Goal: Task Accomplishment & Management: Manage account settings

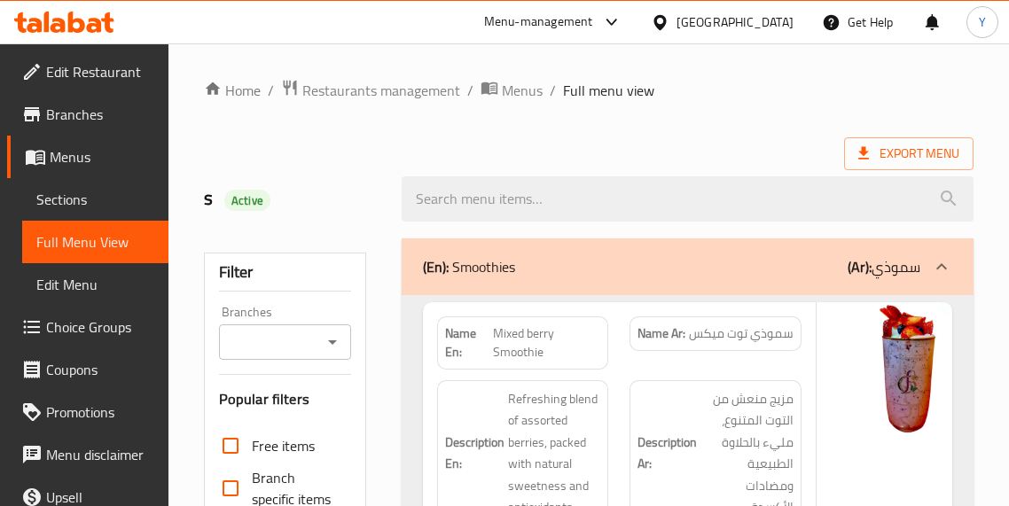
click at [810, 390] on div "Description Ar: مزيج منعش من التوت المتنوع، مليء بالحلاوة الطبيعية ومضادات الأك…" at bounding box center [715, 454] width 193 height 168
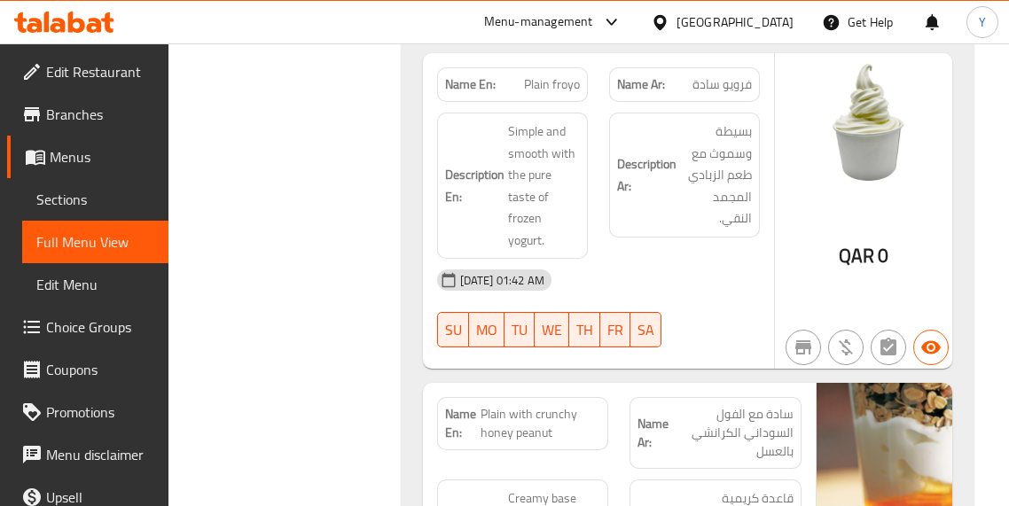
scroll to position [12454, 0]
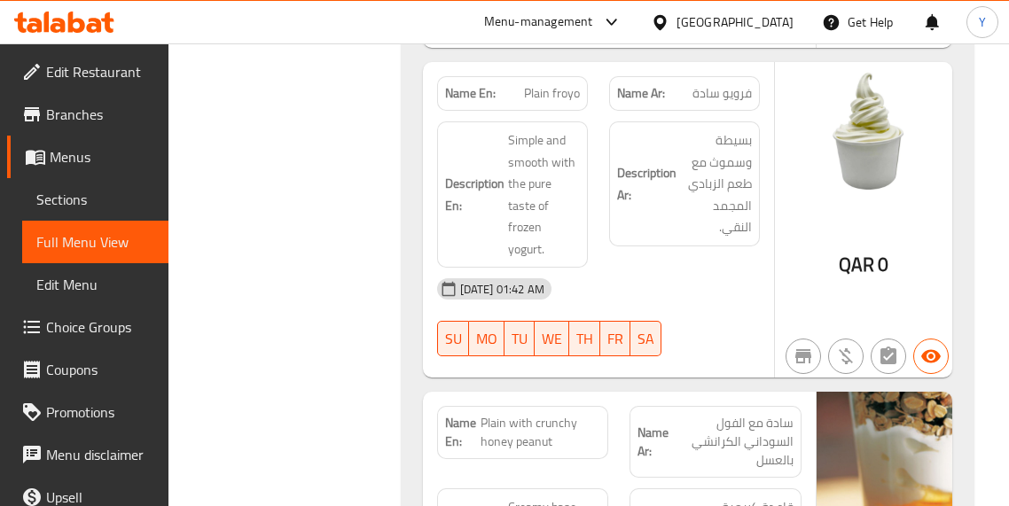
scroll to position [12419, 0]
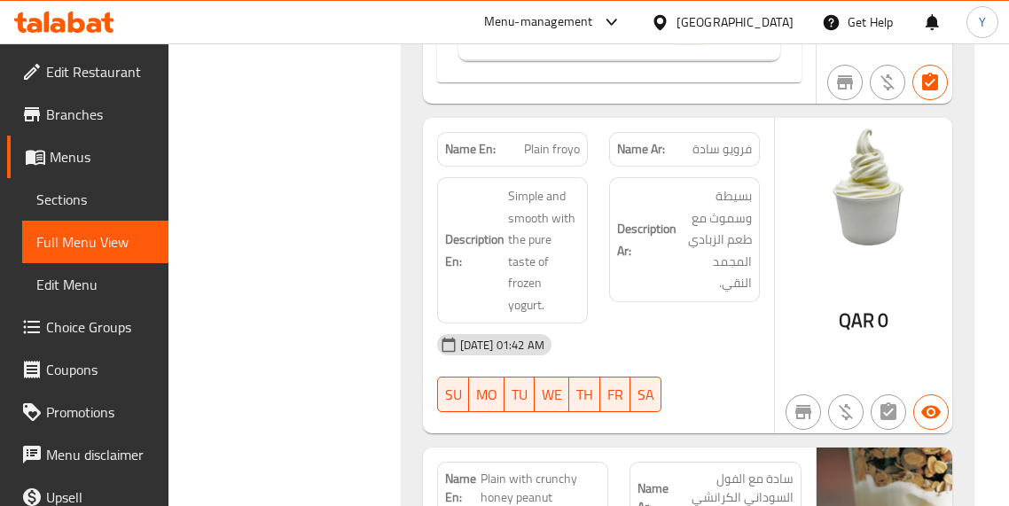
copy span "Plain froyo"
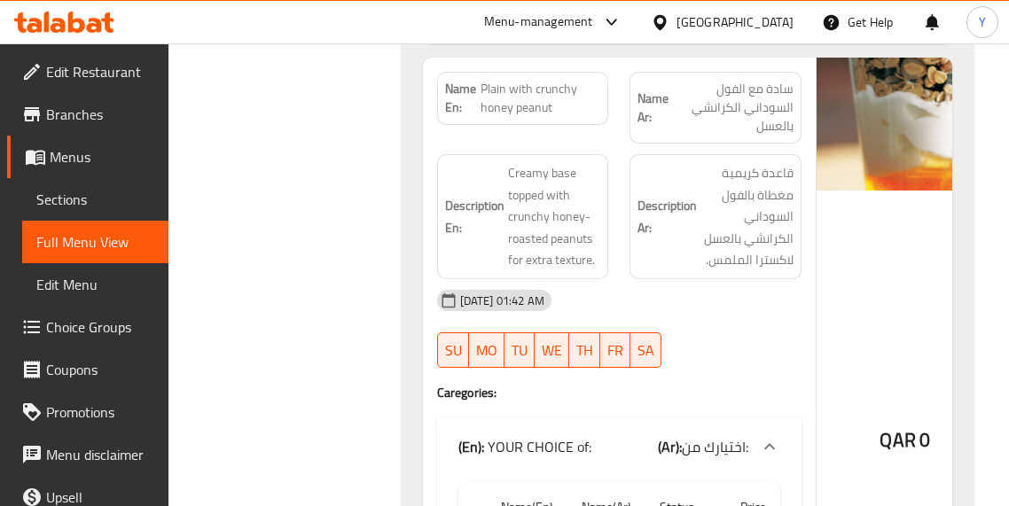
scroll to position [12773, 0]
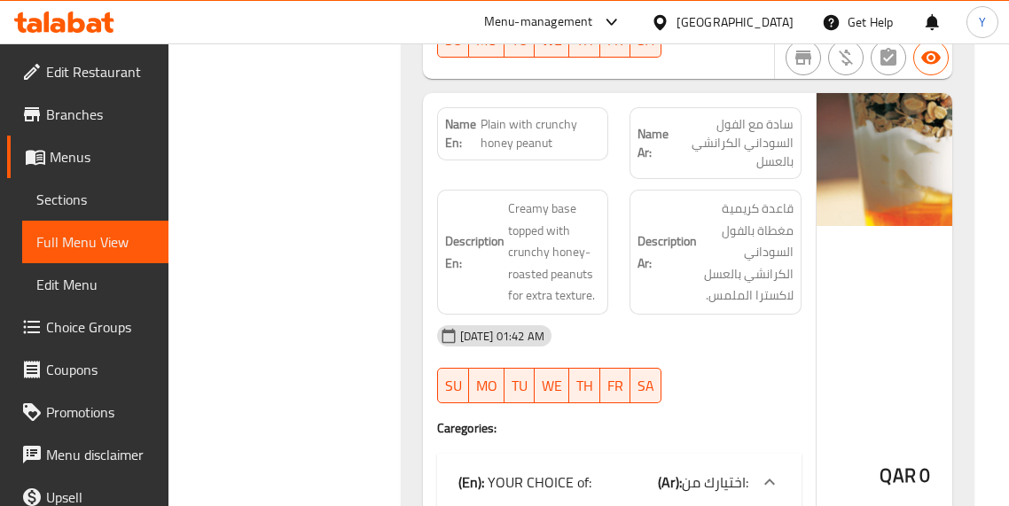
click at [841, 312] on div "QAR 0" at bounding box center [905, 431] width 177 height 676
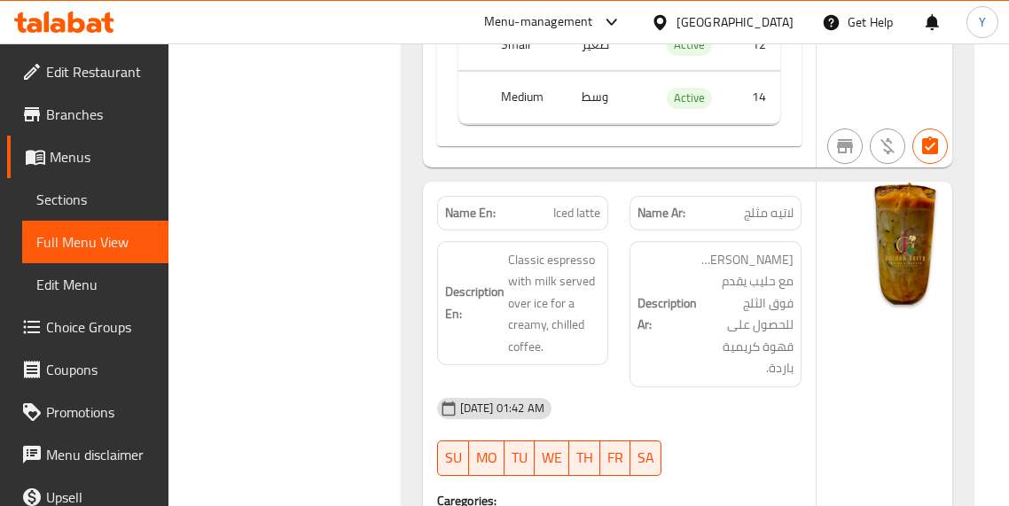
scroll to position [23098, 0]
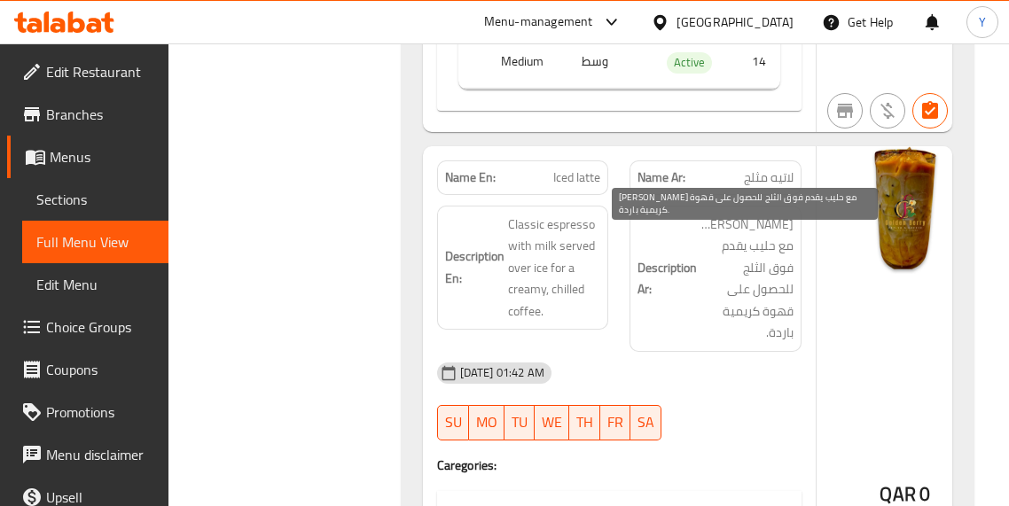
click at [727, 326] on span "إسبريسو كلاسيكي مع حليب يقدم فوق الثلج للحصول على قهوة كريمية باردة." at bounding box center [747, 279] width 93 height 130
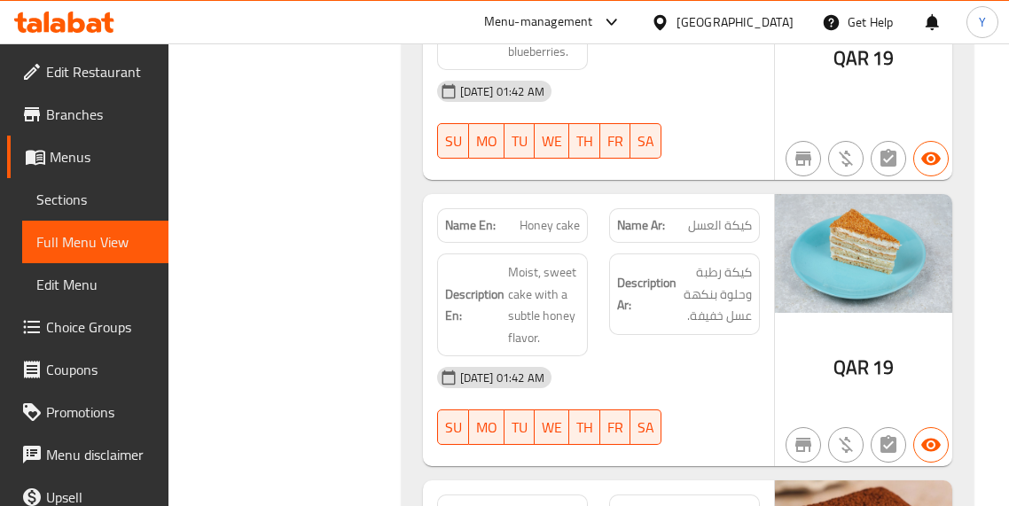
scroll to position [29556, 0]
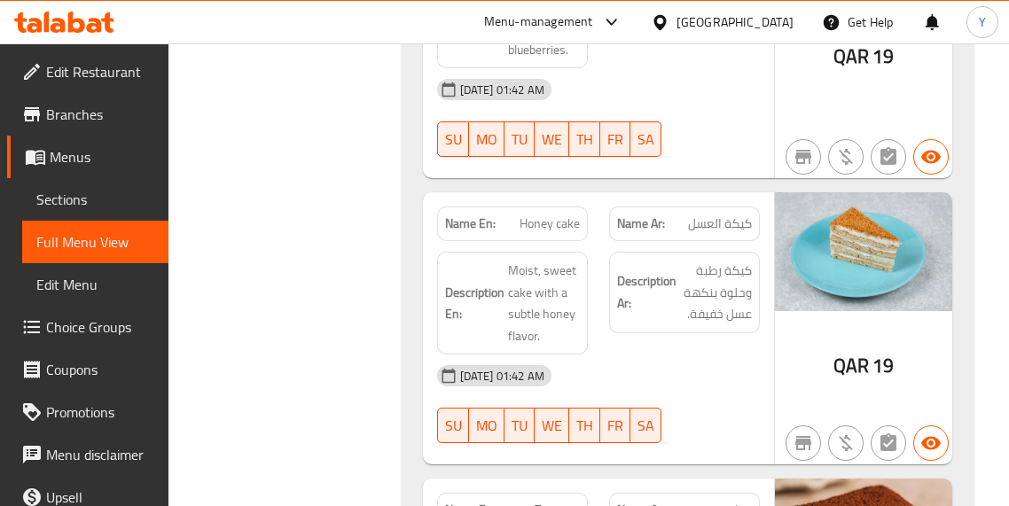
click at [814, 338] on div "QAR 19" at bounding box center [863, 328] width 177 height 272
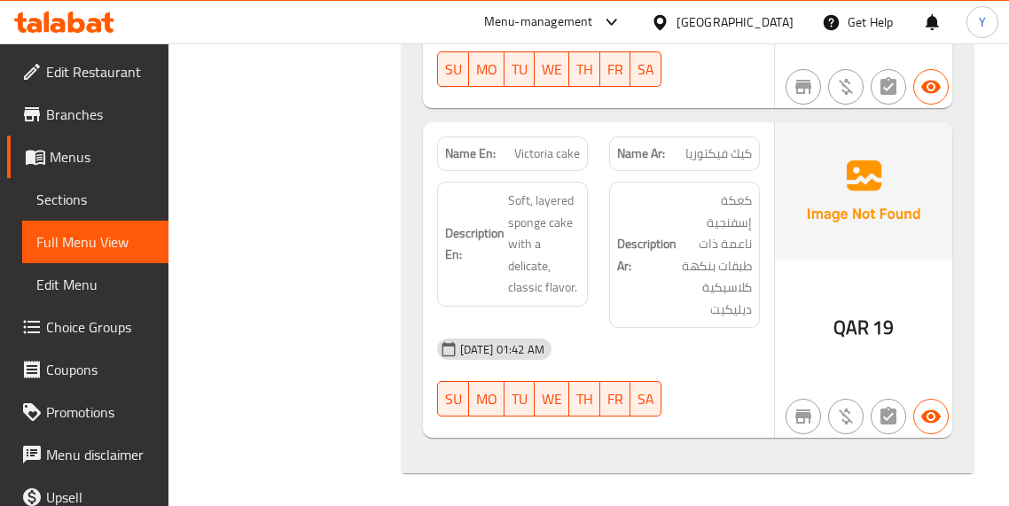
scroll to position [30599, 0]
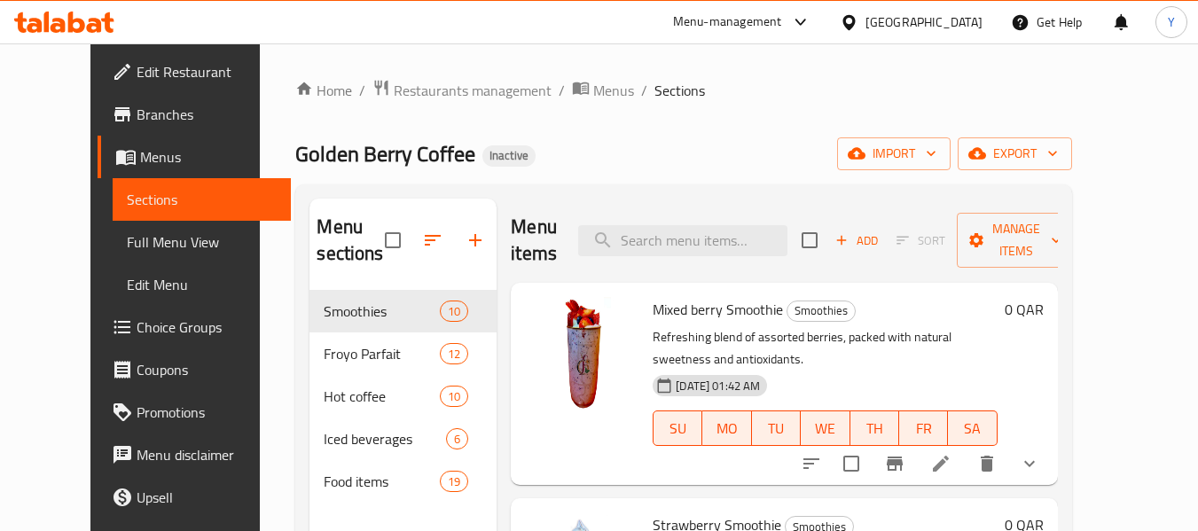
click at [733, 232] on input "search" at bounding box center [682, 240] width 209 height 31
paste input "Plain froyo"
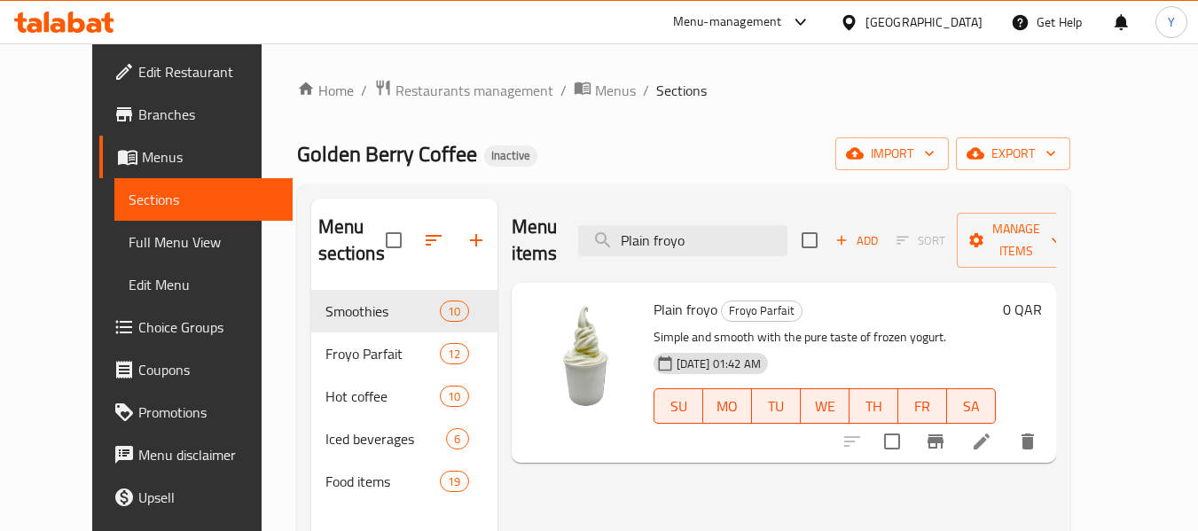
type input "Plain froyo"
click at [138, 327] on span "Choice Groups" at bounding box center [208, 327] width 140 height 21
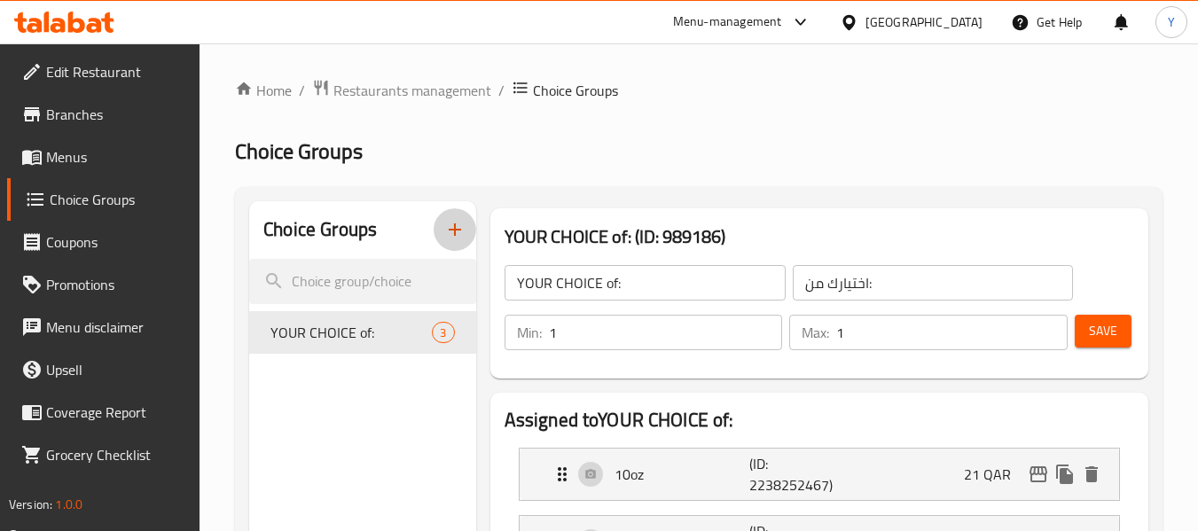
click at [452, 232] on icon "button" at bounding box center [454, 229] width 21 height 21
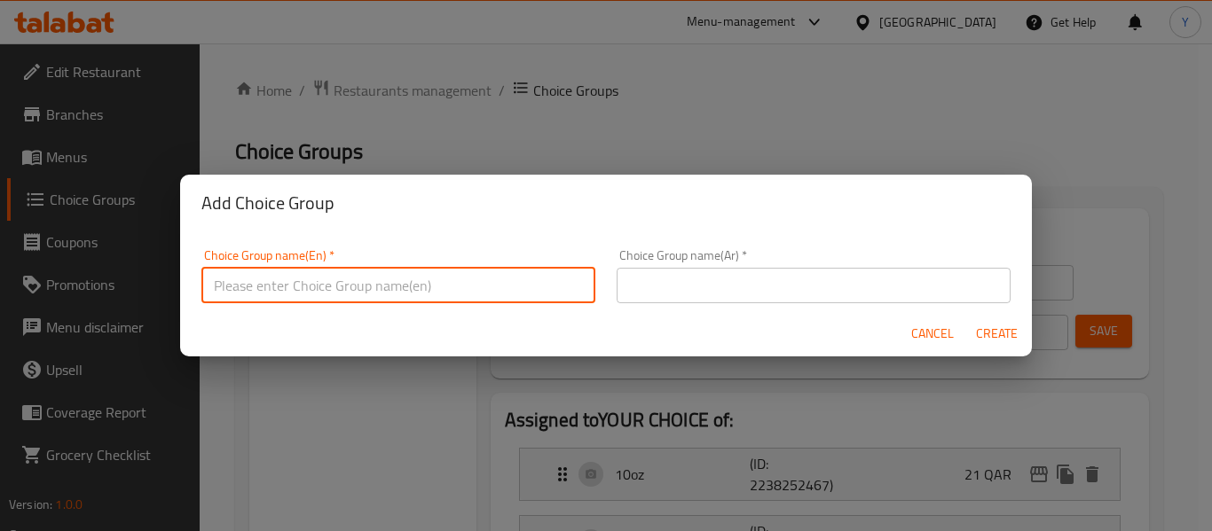
click at [436, 288] on input "text" at bounding box center [398, 285] width 394 height 35
type input "Your Choice Of:"
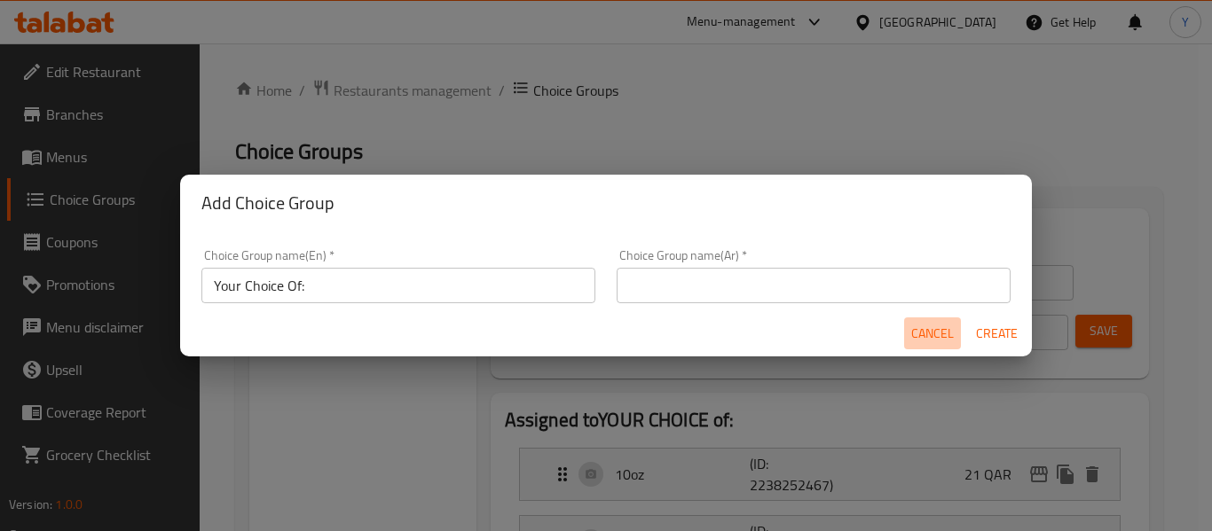
click at [931, 336] on span "Cancel" at bounding box center [932, 334] width 43 height 22
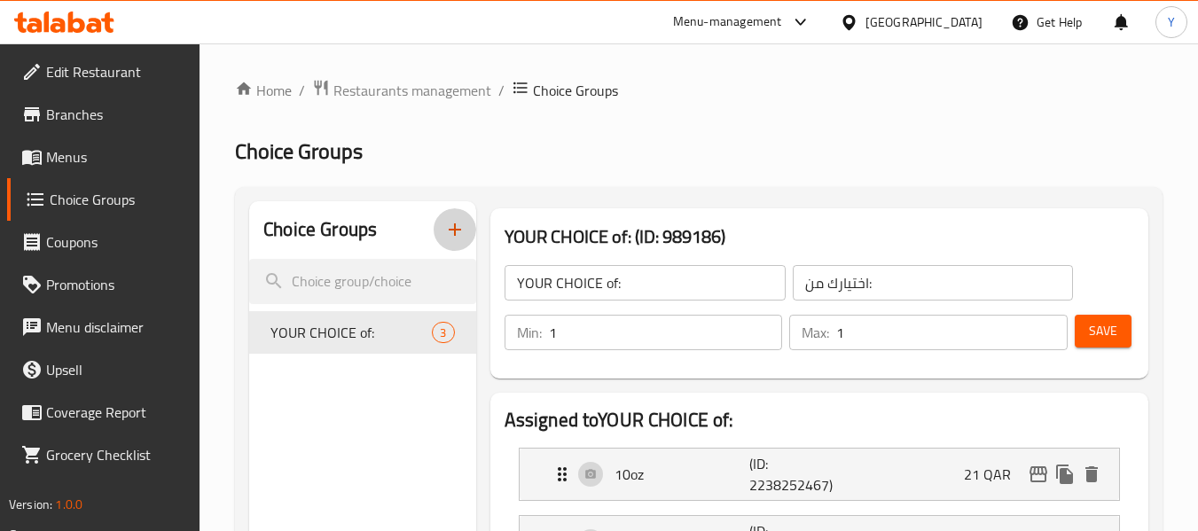
click at [446, 237] on icon "button" at bounding box center [454, 229] width 21 height 21
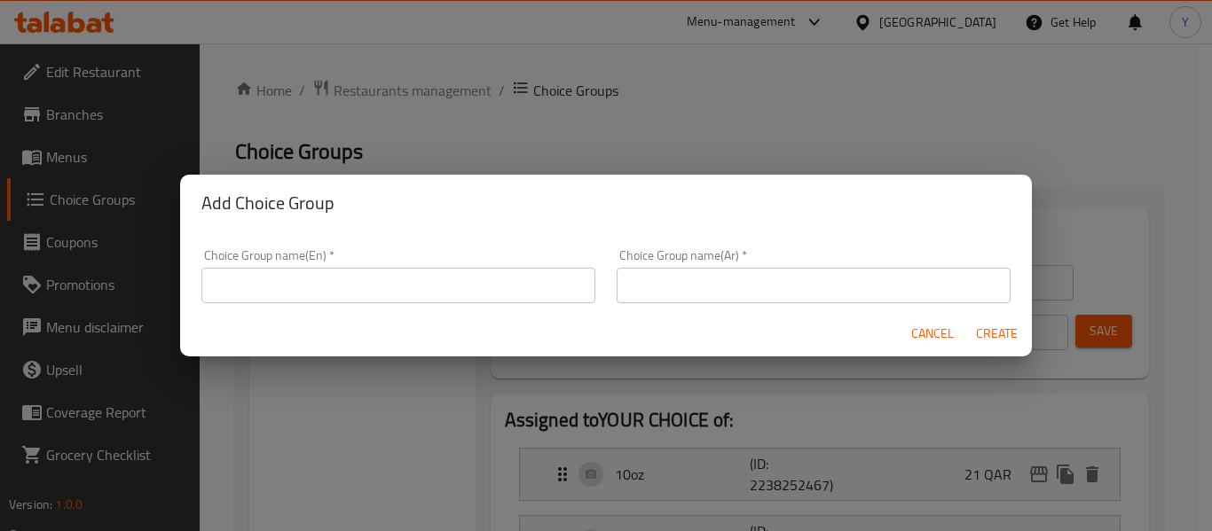
click at [454, 283] on input "text" at bounding box center [398, 285] width 394 height 35
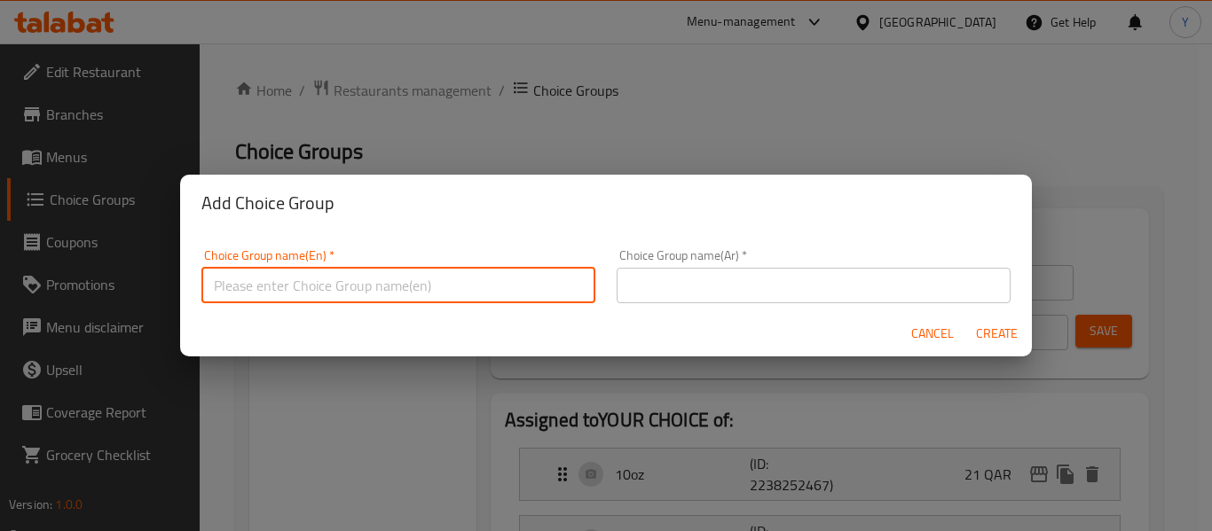
type input "Your Choice Of Size:"
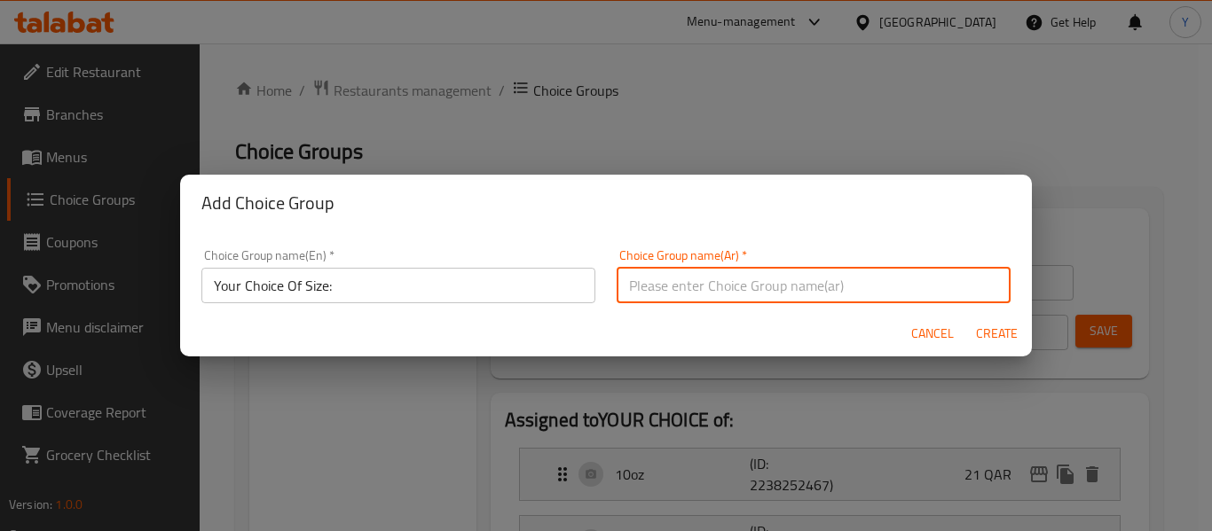
click at [700, 285] on input "text" at bounding box center [813, 285] width 394 height 35
type input "اختيارك من الحجم:"
click at [995, 334] on span "Create" at bounding box center [996, 334] width 43 height 22
type input "Your Choice Of Size:"
type input "اختيارك من الحجم:"
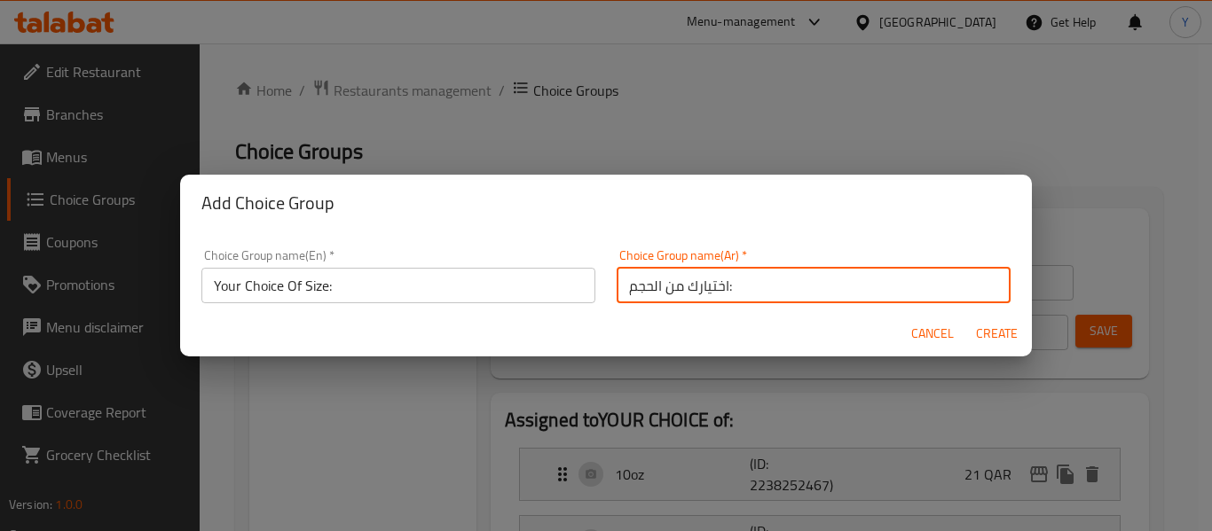
type input "0"
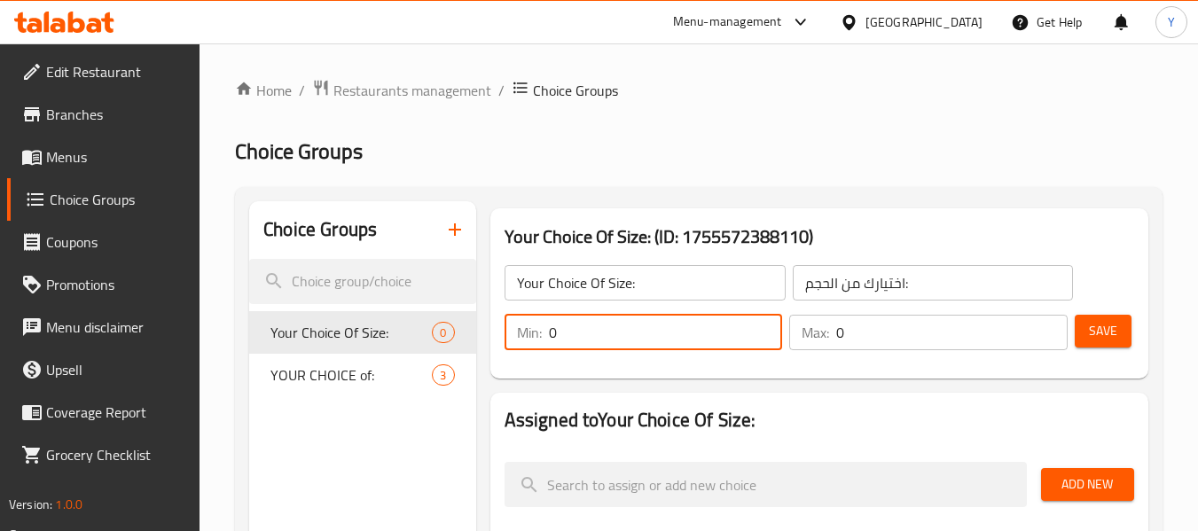
drag, startPoint x: 666, startPoint y: 334, endPoint x: 130, endPoint y: 363, distance: 537.4
type input "1"
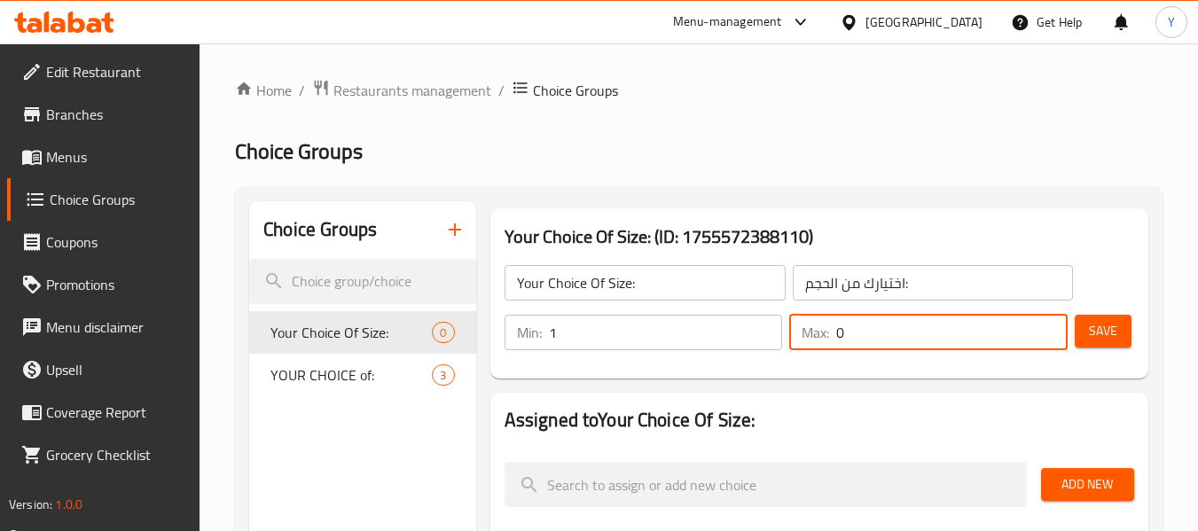
drag, startPoint x: 871, startPoint y: 348, endPoint x: 667, endPoint y: 346, distance: 204.0
click at [667, 346] on div "Min: 1 ​ Max: 0 ​" at bounding box center [786, 333] width 577 height 50
type input "1"
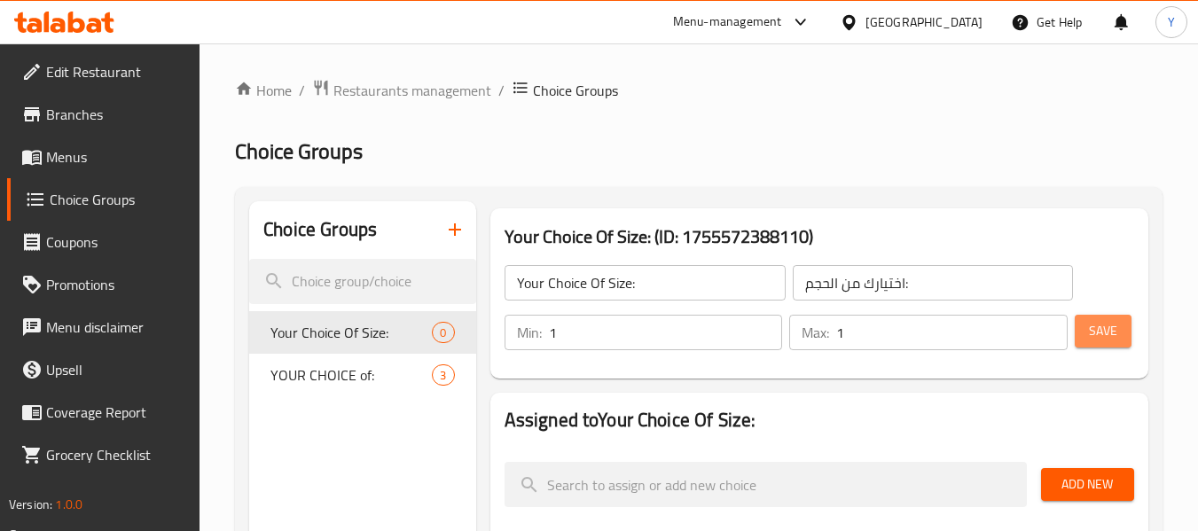
click at [1095, 333] on span "Save" at bounding box center [1103, 331] width 28 height 22
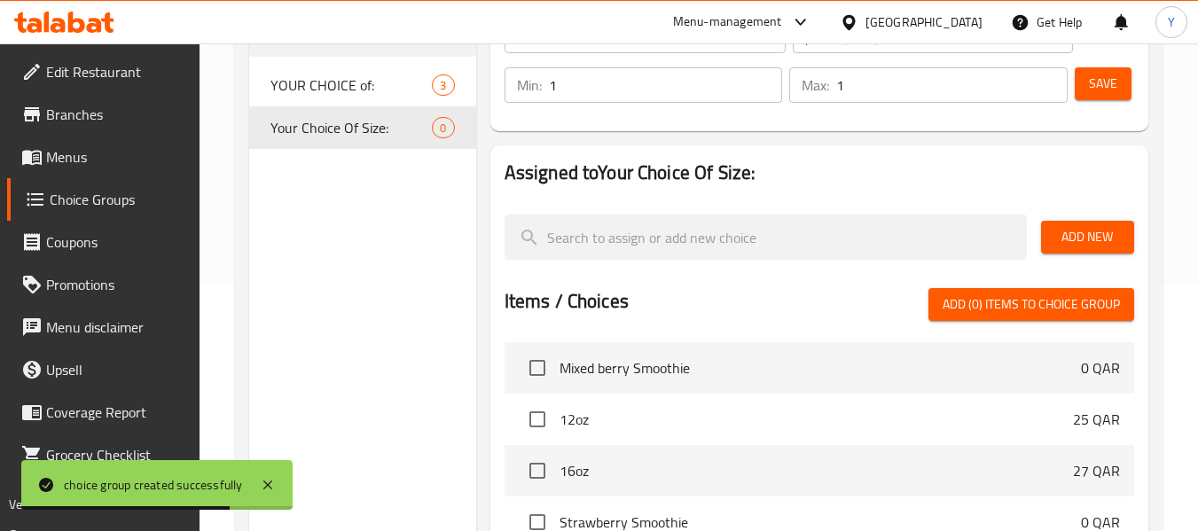
scroll to position [249, 0]
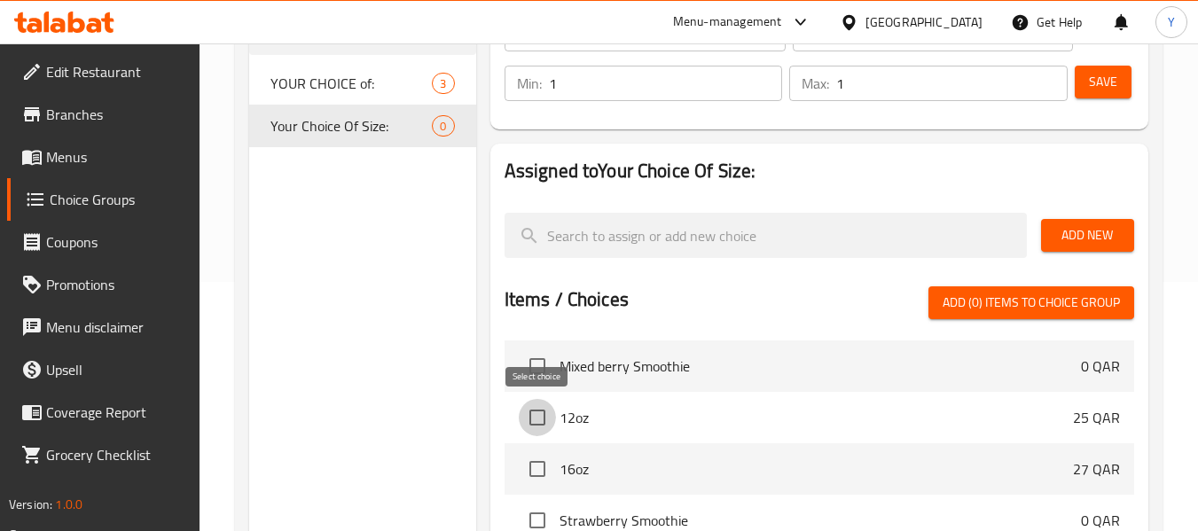
click at [531, 415] on input "checkbox" at bounding box center [537, 417] width 37 height 37
checkbox input "true"
click at [540, 468] on input "checkbox" at bounding box center [537, 469] width 37 height 37
checkbox input "true"
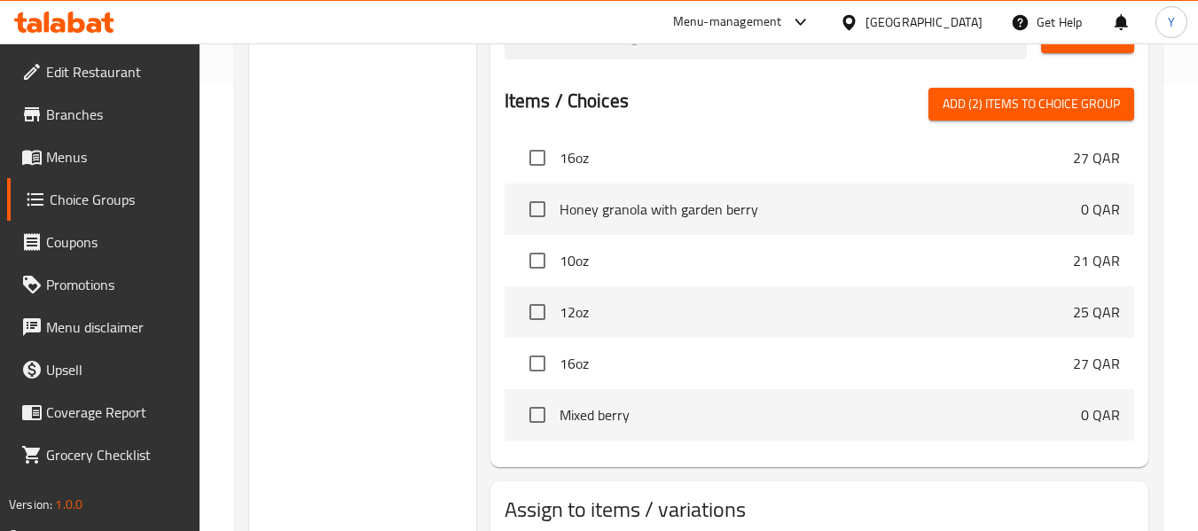
scroll to position [1483, 0]
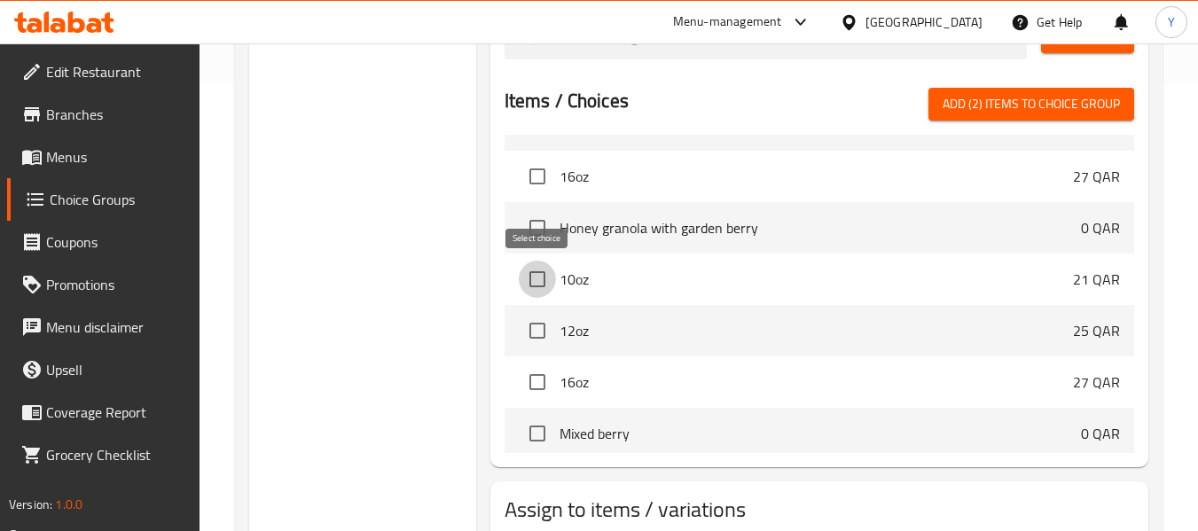
click at [536, 275] on input "checkbox" at bounding box center [537, 279] width 37 height 37
checkbox input "true"
click at [543, 318] on input "checkbox" at bounding box center [537, 330] width 37 height 37
checkbox input "true"
click at [533, 381] on input "checkbox" at bounding box center [537, 382] width 37 height 37
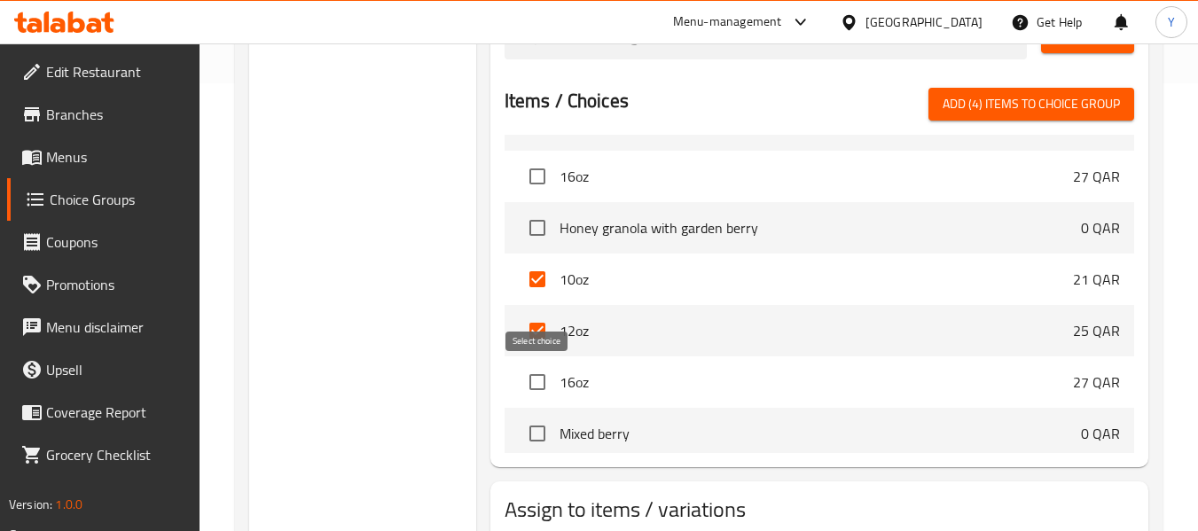
checkbox input "true"
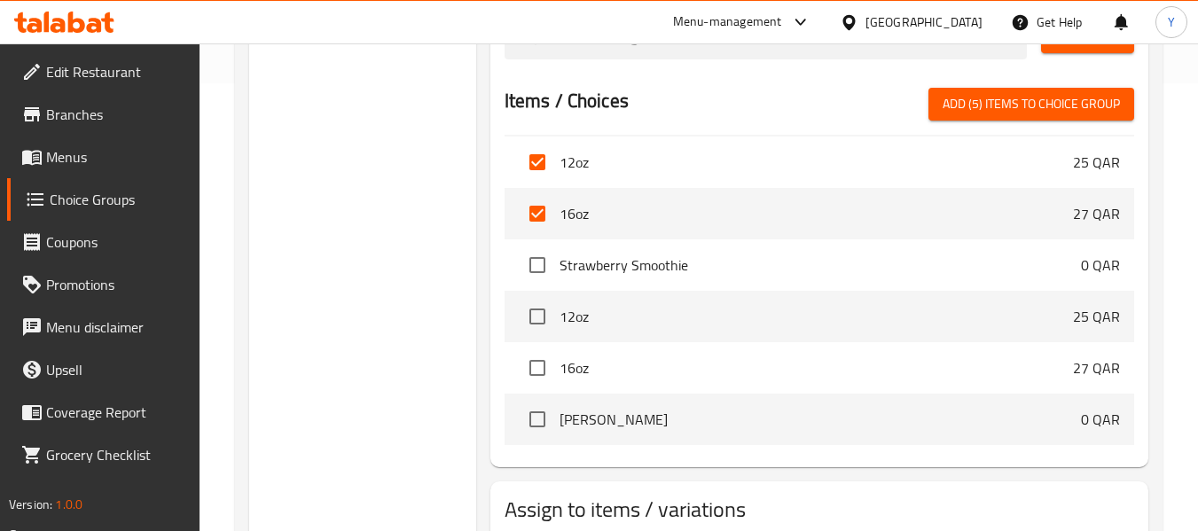
scroll to position [38, 0]
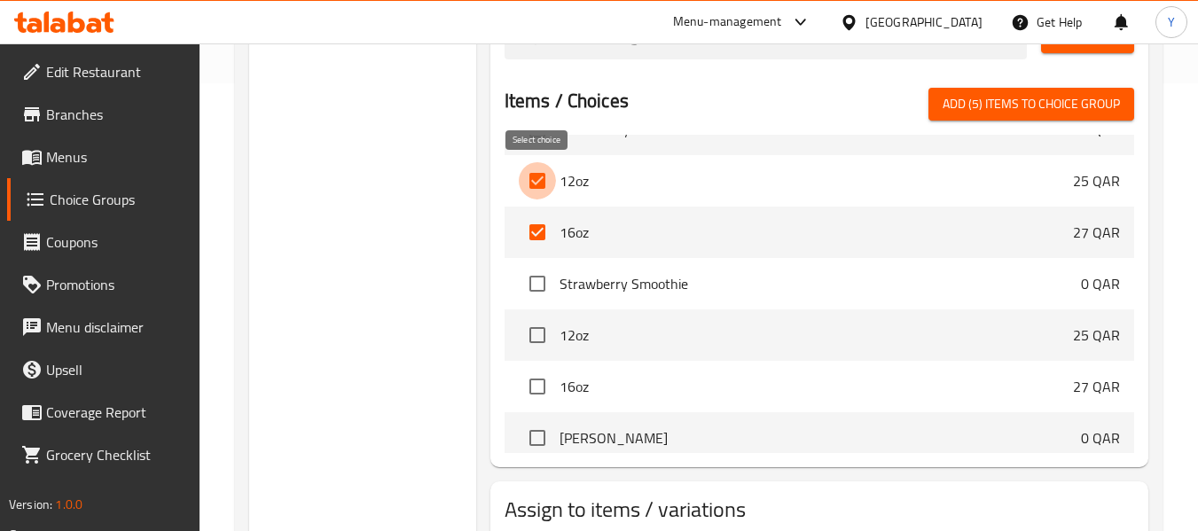
click at [540, 181] on input "checkbox" at bounding box center [537, 180] width 37 height 37
checkbox input "false"
click at [542, 234] on input "checkbox" at bounding box center [537, 232] width 37 height 37
checkbox input "false"
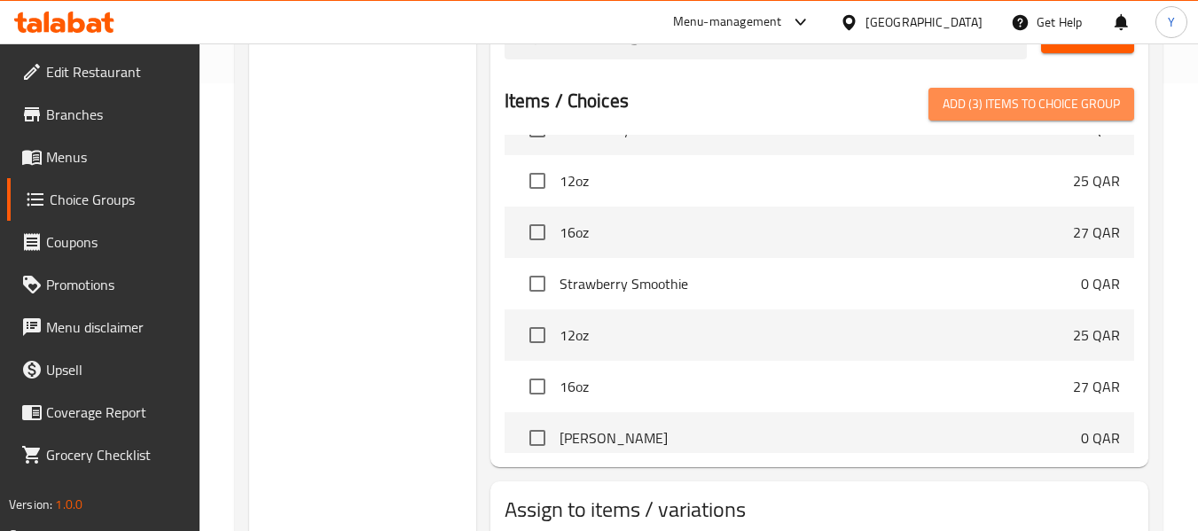
click at [1070, 106] on span "Add (3) items to choice group" at bounding box center [1031, 104] width 177 height 22
checkbox input "false"
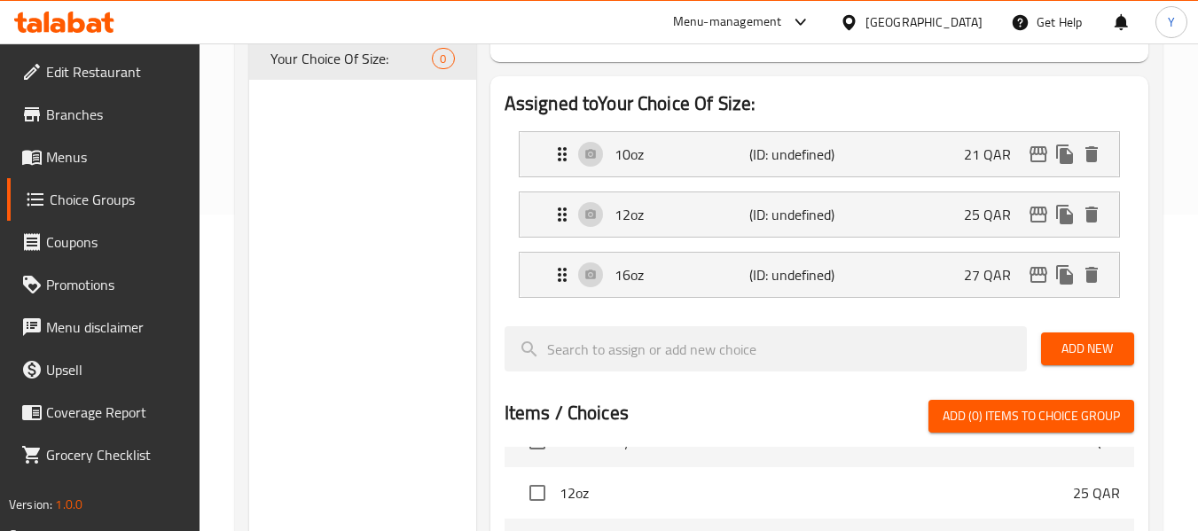
scroll to position [314, 0]
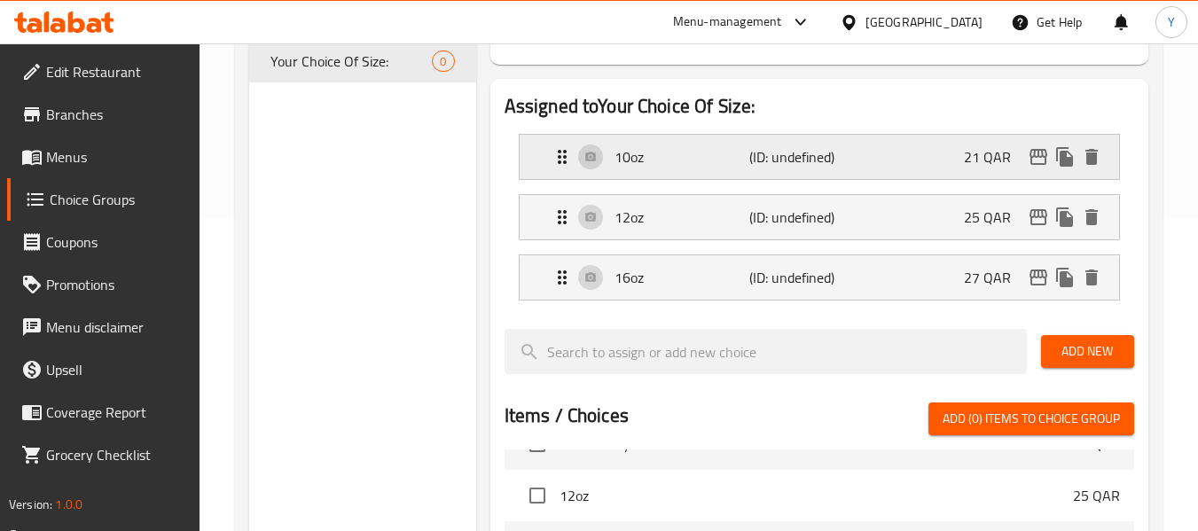
click at [928, 163] on div "10oz (ID: undefined) 21 QAR" at bounding box center [825, 157] width 546 height 44
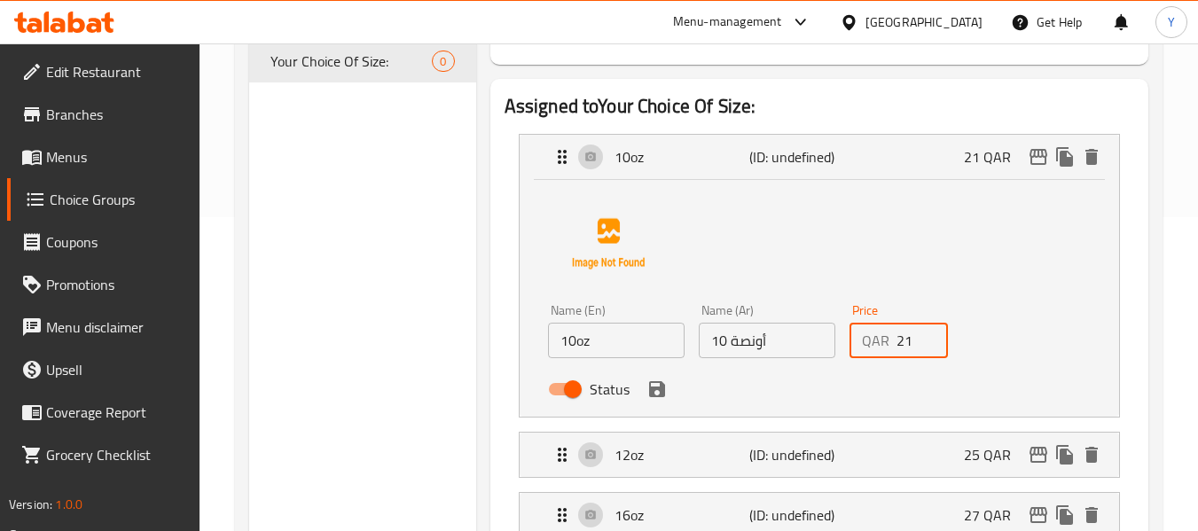
click at [907, 331] on input "21" at bounding box center [923, 340] width 52 height 35
click at [650, 392] on icon "save" at bounding box center [657, 389] width 16 height 16
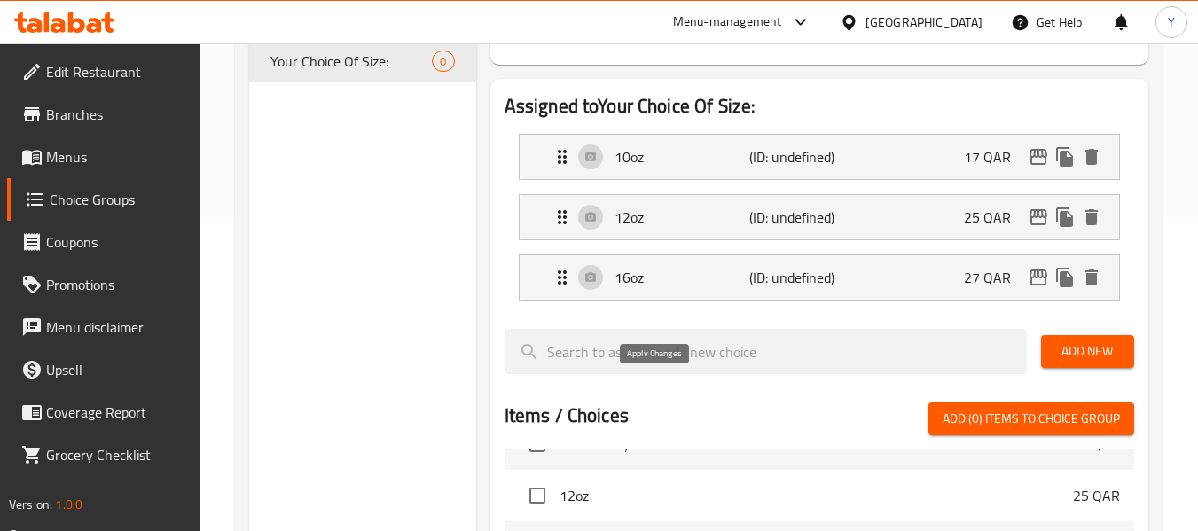
type input "17"
click at [859, 207] on div "12oz (ID: undefined) 25 QAR" at bounding box center [825, 217] width 546 height 44
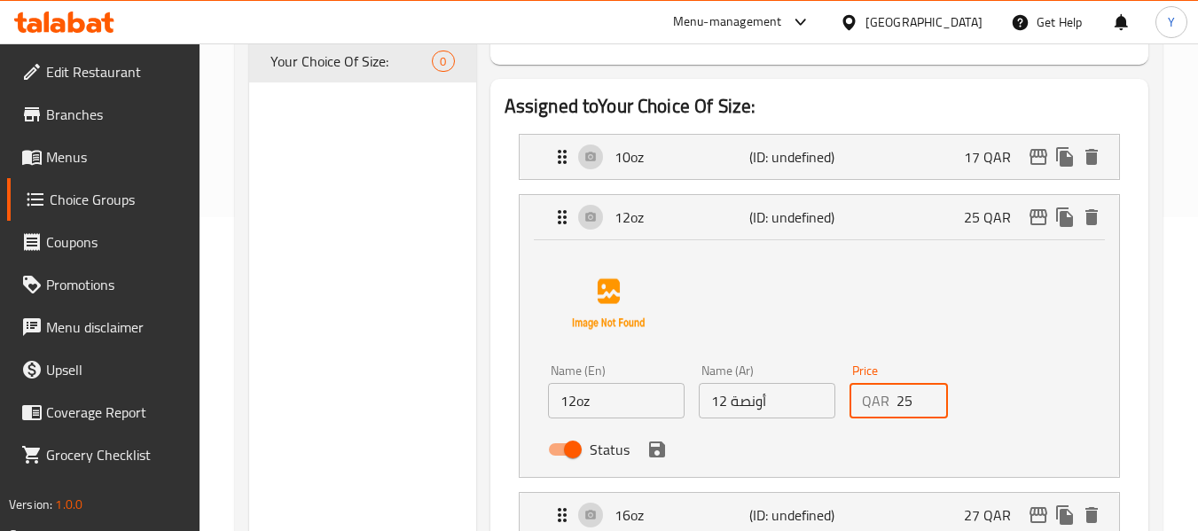
drag, startPoint x: 915, startPoint y: 406, endPoint x: 835, endPoint y: 404, distance: 79.9
click at [835, 404] on div "Name (En) 12oz Name (En) Name (Ar) 12 أونصة Name (Ar) Price QAR 25 Price Status" at bounding box center [767, 415] width 452 height 116
click at [649, 459] on icon "save" at bounding box center [657, 449] width 21 height 21
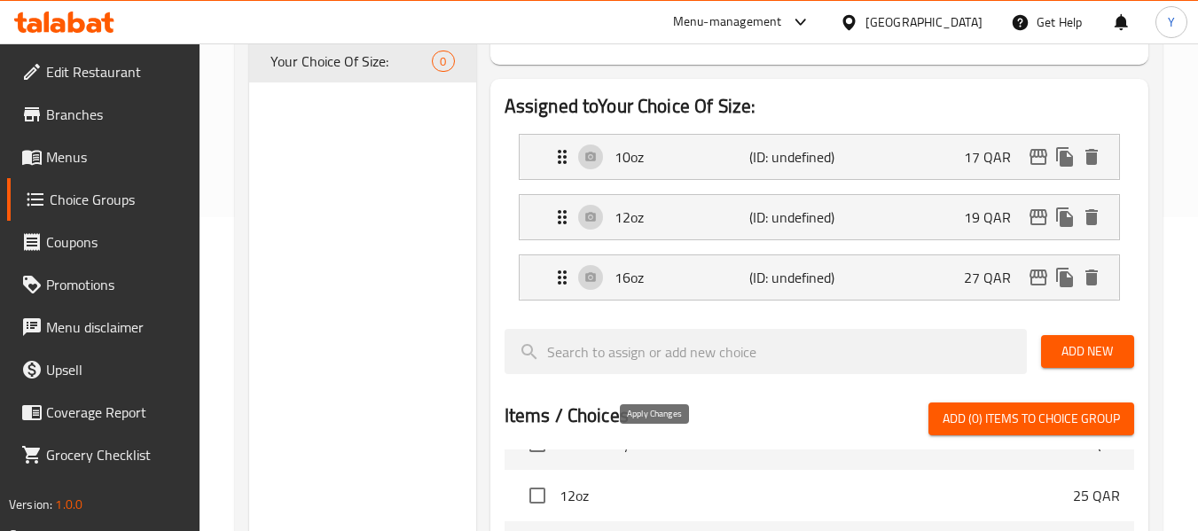
type input "19"
click at [891, 260] on div "16oz (ID: undefined) 27 QAR" at bounding box center [825, 277] width 546 height 44
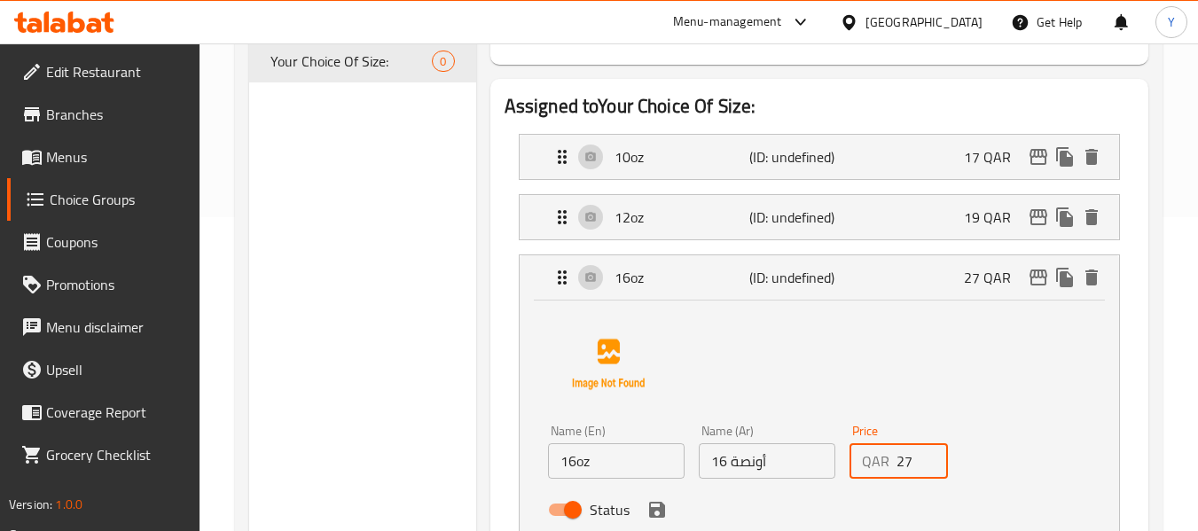
drag, startPoint x: 903, startPoint y: 467, endPoint x: 1052, endPoint y: 428, distance: 154.3
click at [1052, 428] on div "Name (En) 16oz Name (En) Name (Ar) 16 أونصة Name (Ar) Price QAR 27 Price Status" at bounding box center [819, 415] width 543 height 223
click at [656, 505] on icon "save" at bounding box center [657, 509] width 21 height 21
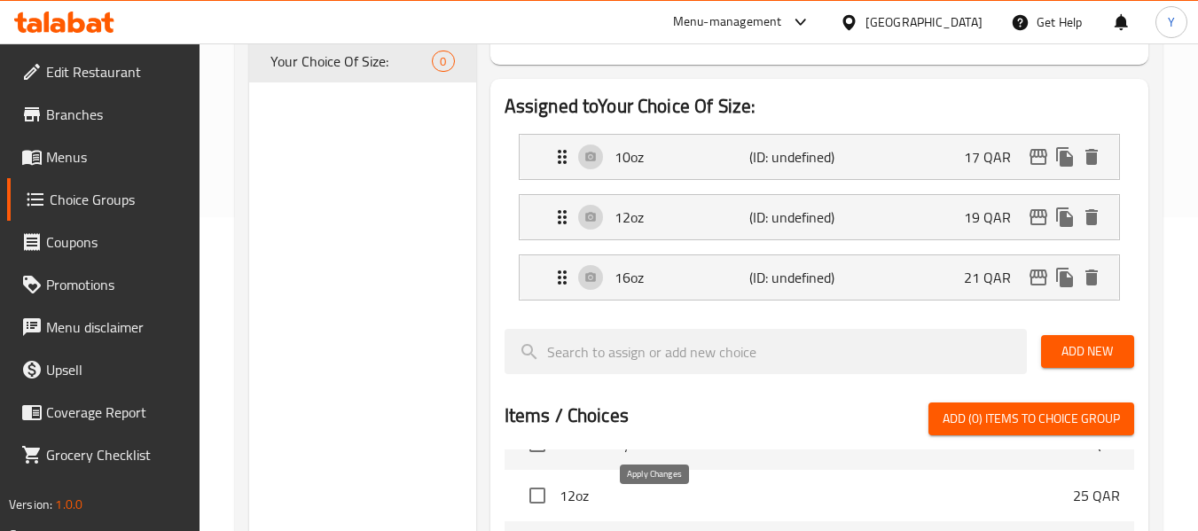
type input "21"
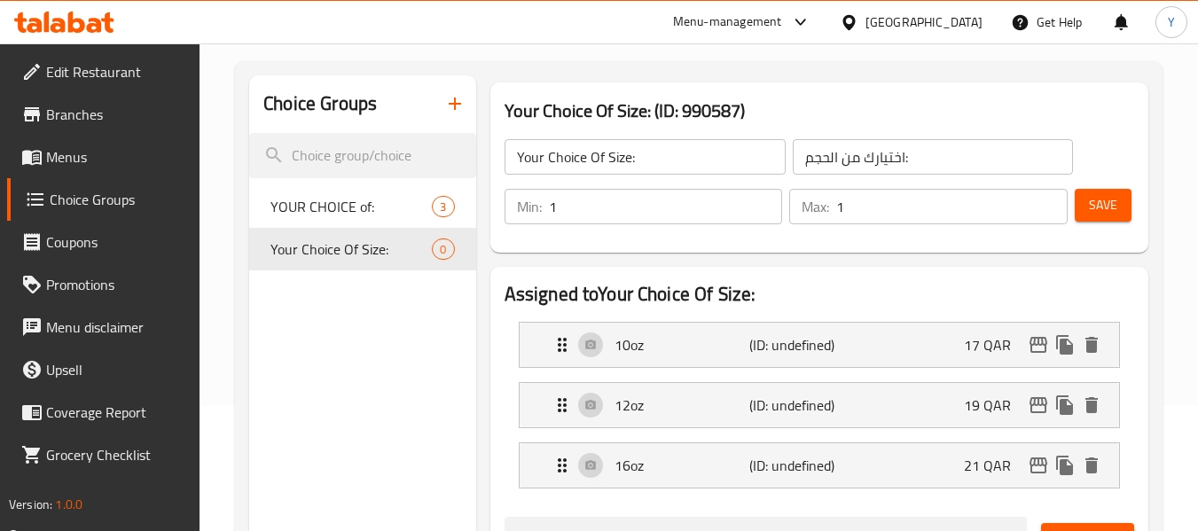
scroll to position [120, 0]
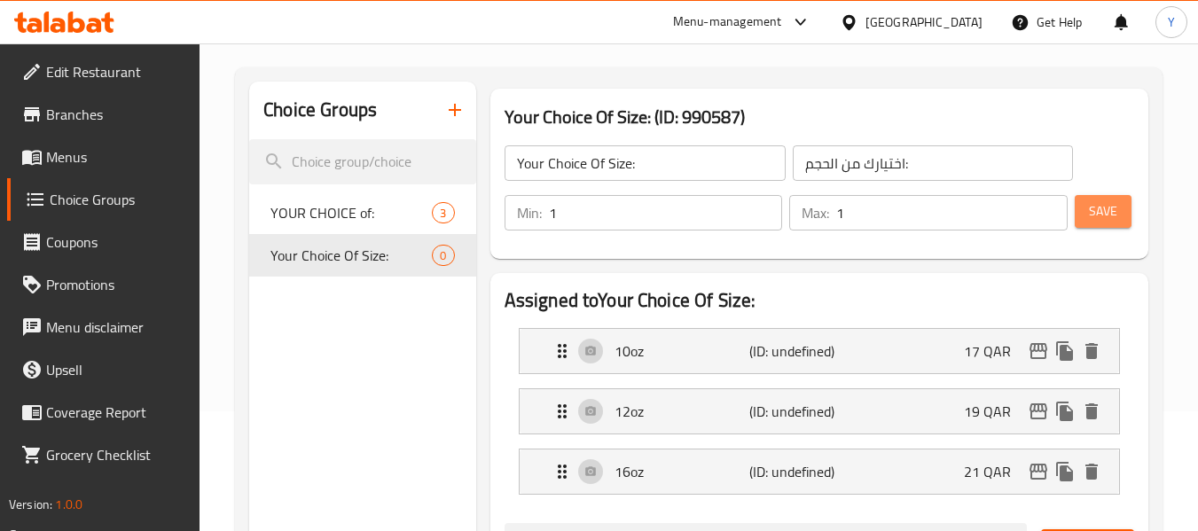
click at [1112, 208] on span "Save" at bounding box center [1103, 211] width 28 height 22
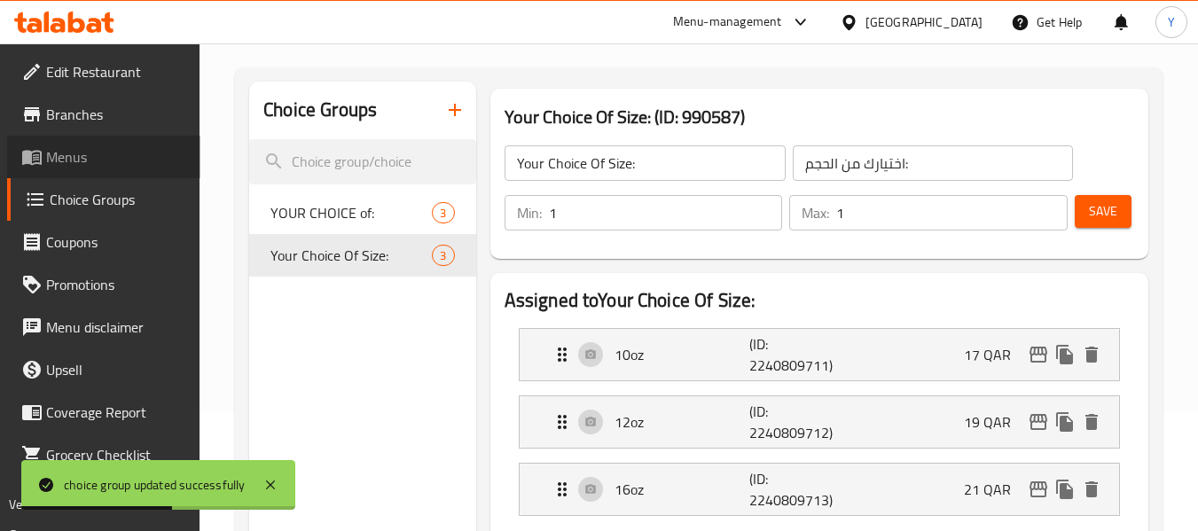
click at [87, 157] on span "Menus" at bounding box center [116, 156] width 140 height 21
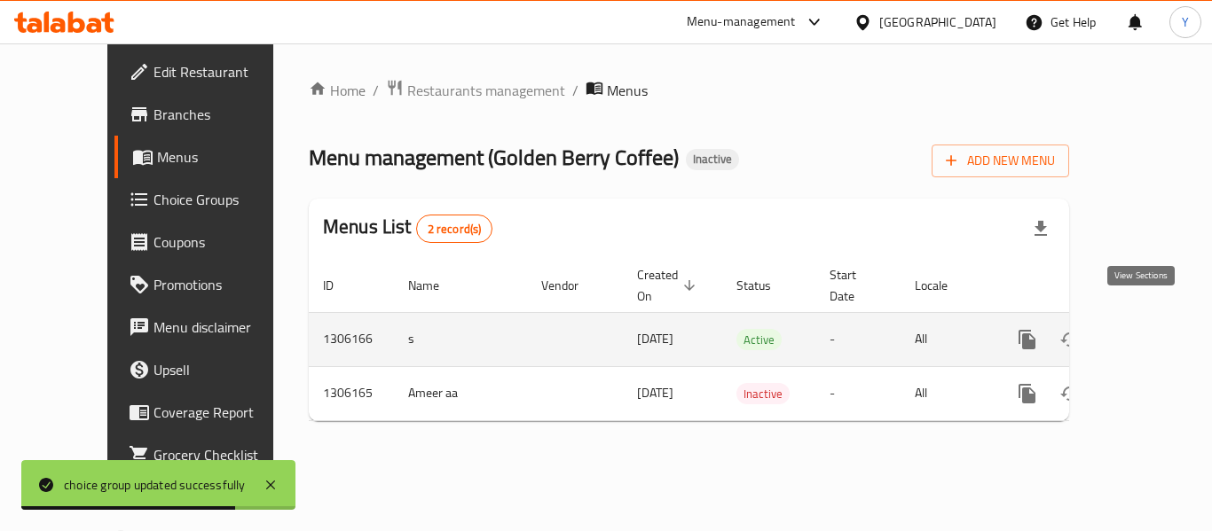
click at [1144, 329] on icon "enhanced table" at bounding box center [1154, 339] width 21 height 21
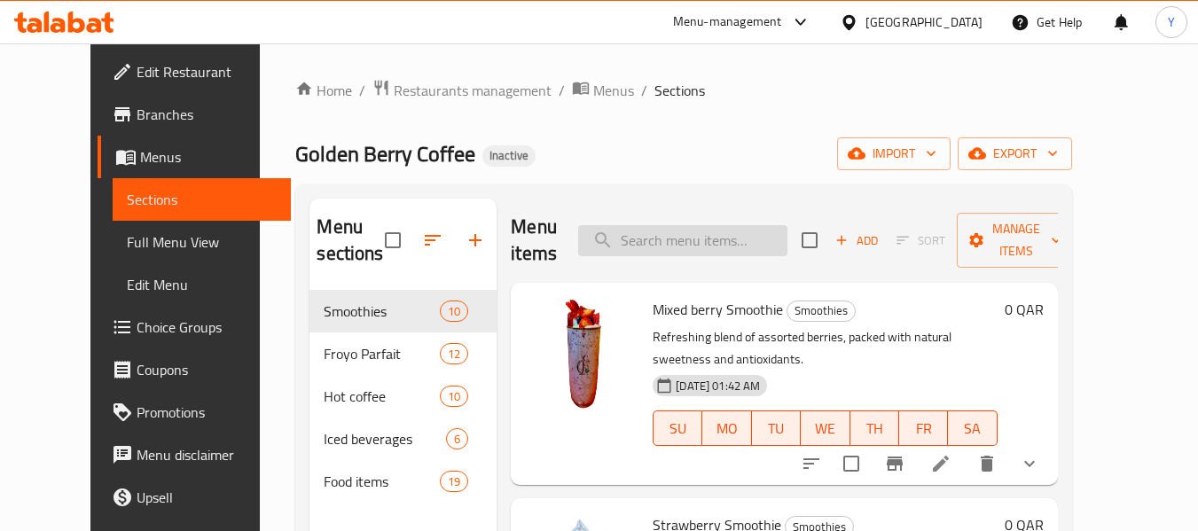
click at [777, 242] on input "search" at bounding box center [682, 240] width 209 height 31
paste input "Plain froyo"
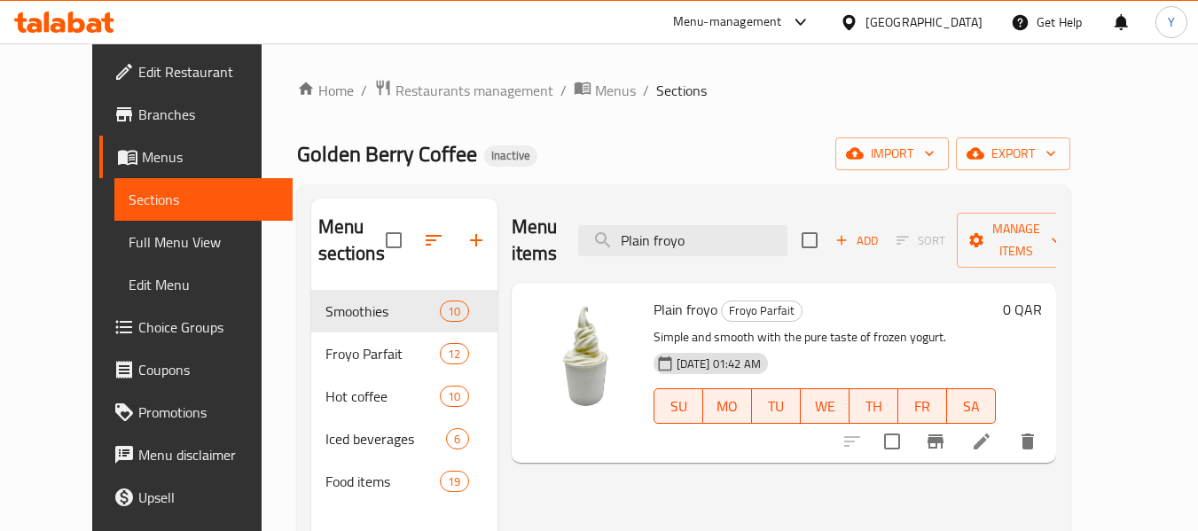
type input "Plain froyo"
click at [1007, 426] on li at bounding box center [982, 442] width 50 height 32
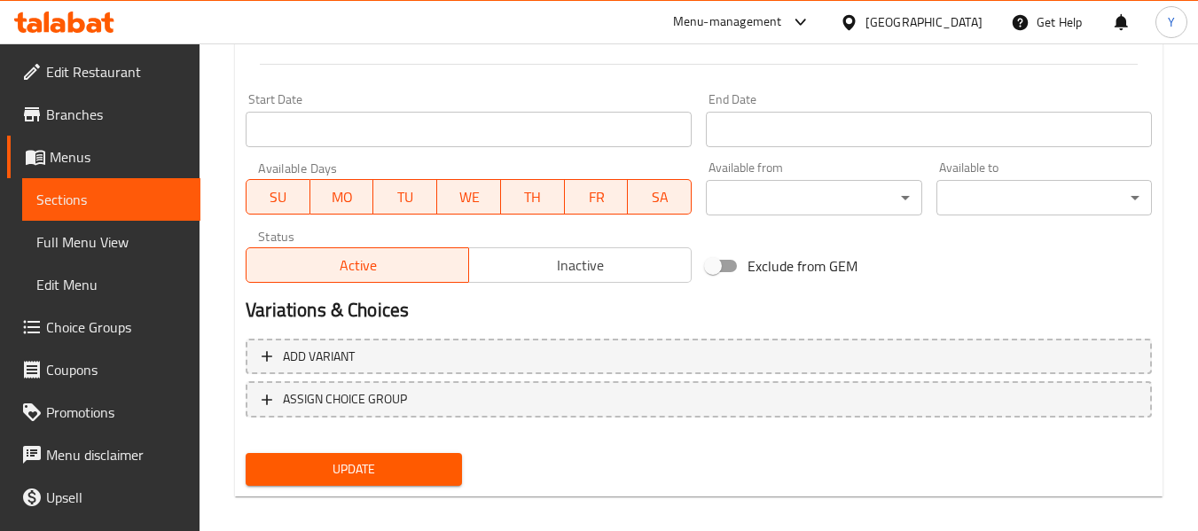
scroll to position [748, 0]
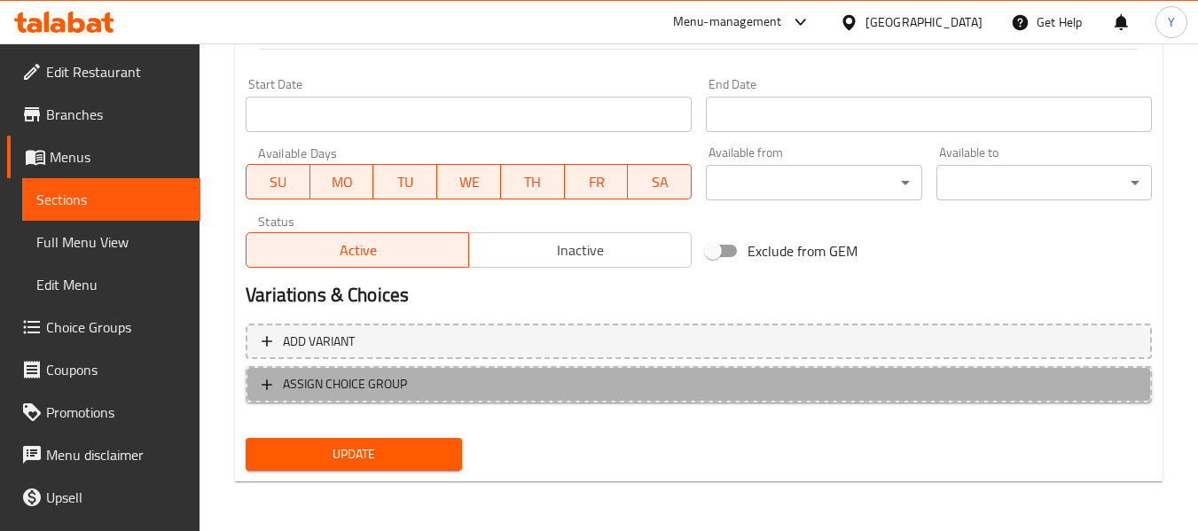
click at [608, 395] on span "ASSIGN CHOICE GROUP" at bounding box center [699, 384] width 875 height 22
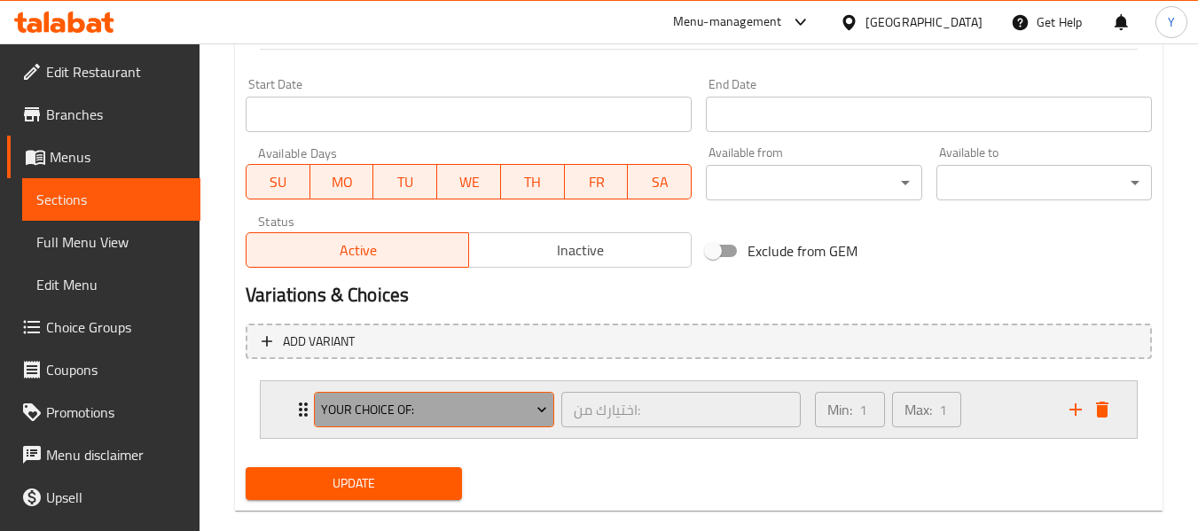
click at [515, 403] on span "YOUR CHOICE of:" at bounding box center [434, 410] width 227 height 22
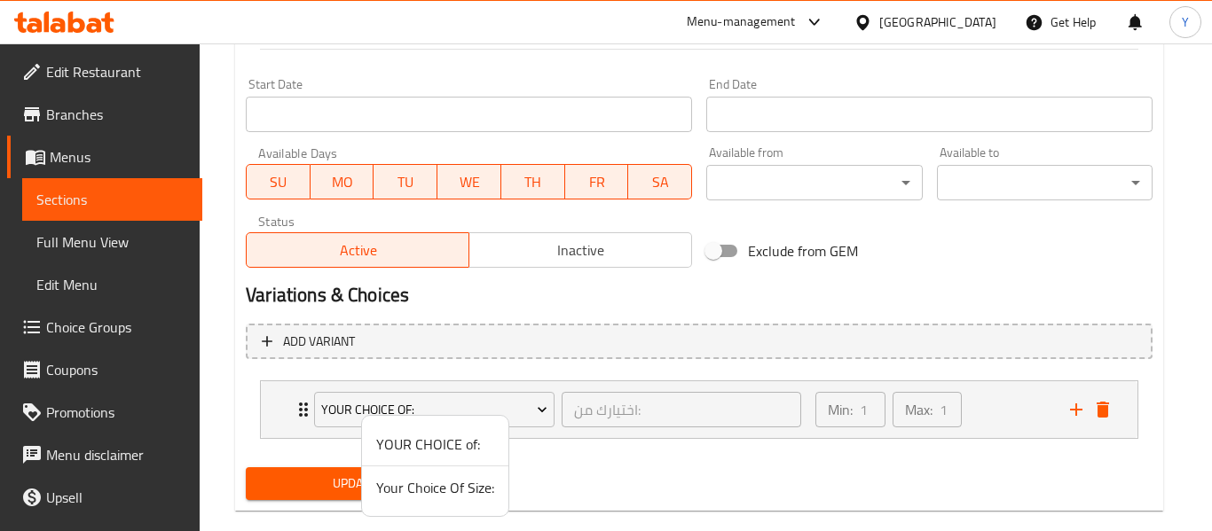
click at [418, 480] on span "Your Choice Of Size:" at bounding box center [435, 487] width 118 height 21
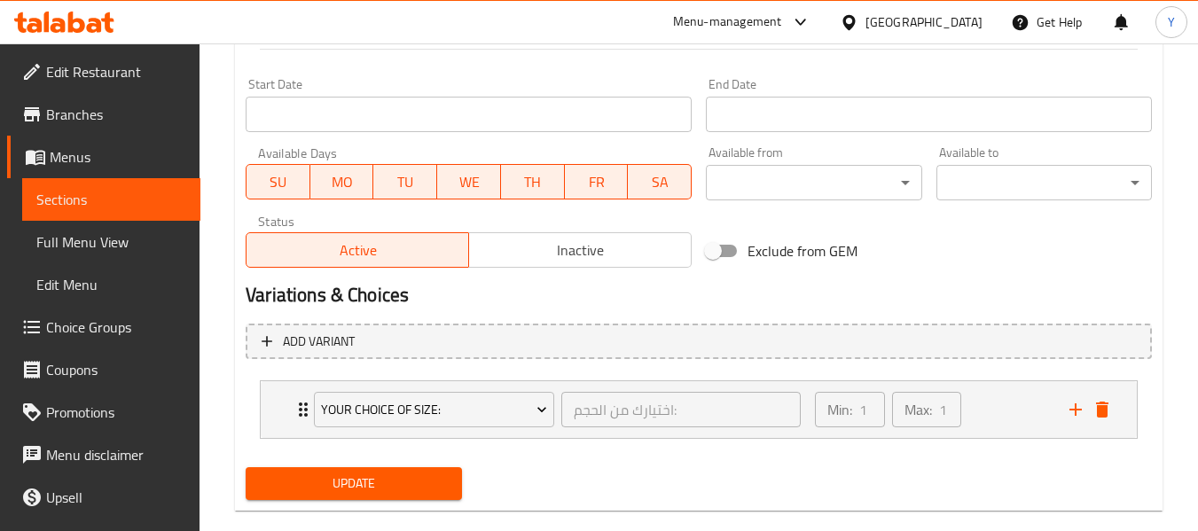
click at [406, 480] on span "Update" at bounding box center [353, 484] width 187 height 22
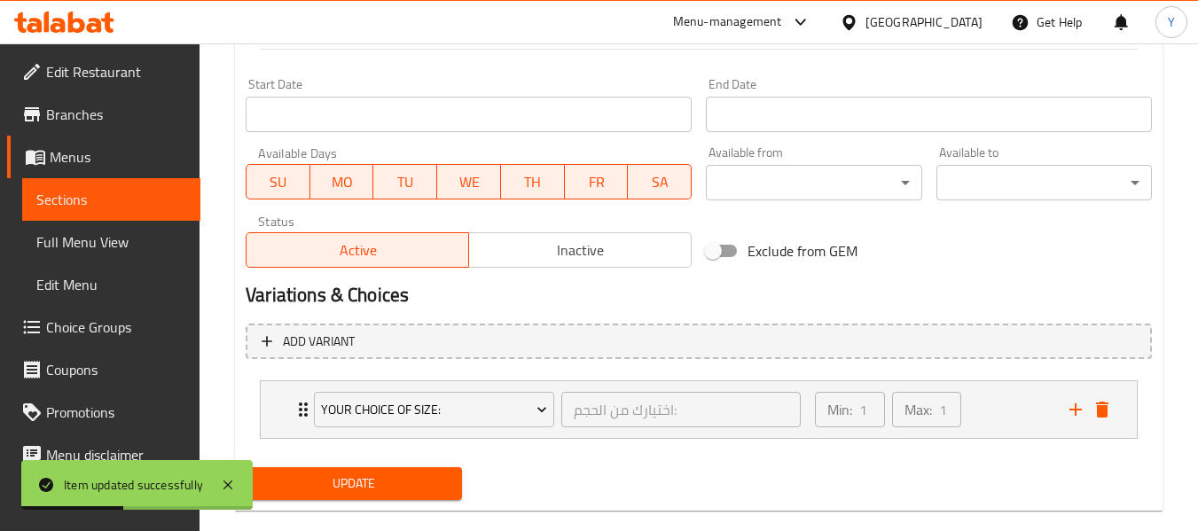
click at [851, 82] on div "End Date End Date" at bounding box center [929, 105] width 446 height 54
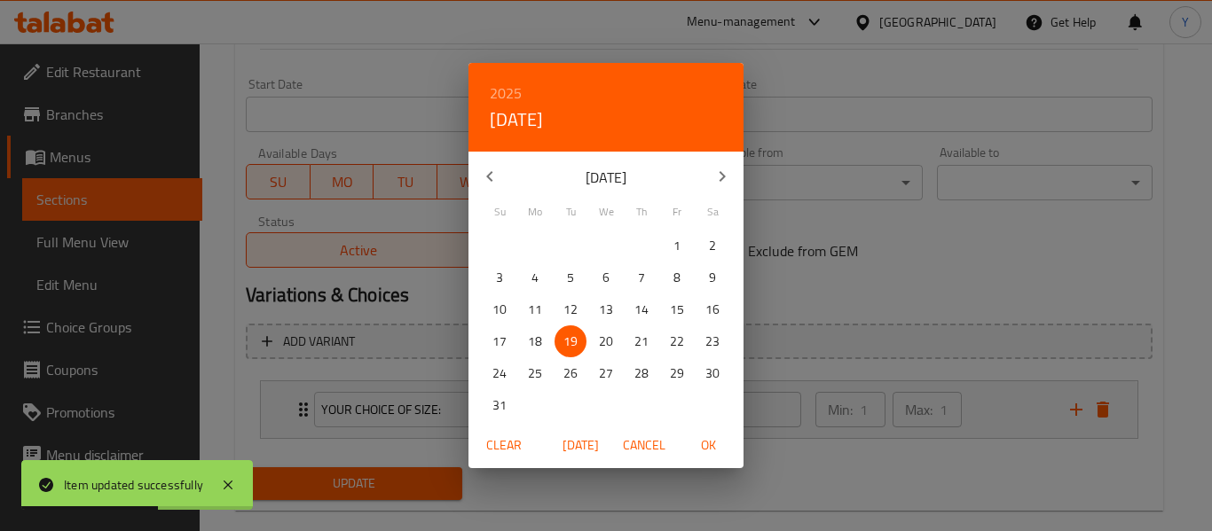
click at [308, 247] on div "2025 Tue, Aug 19 August 2025 Su Mo Tu We Th Fr Sa 27 28 29 30 31 1 2 3 4 5 6 7 …" at bounding box center [606, 265] width 1212 height 531
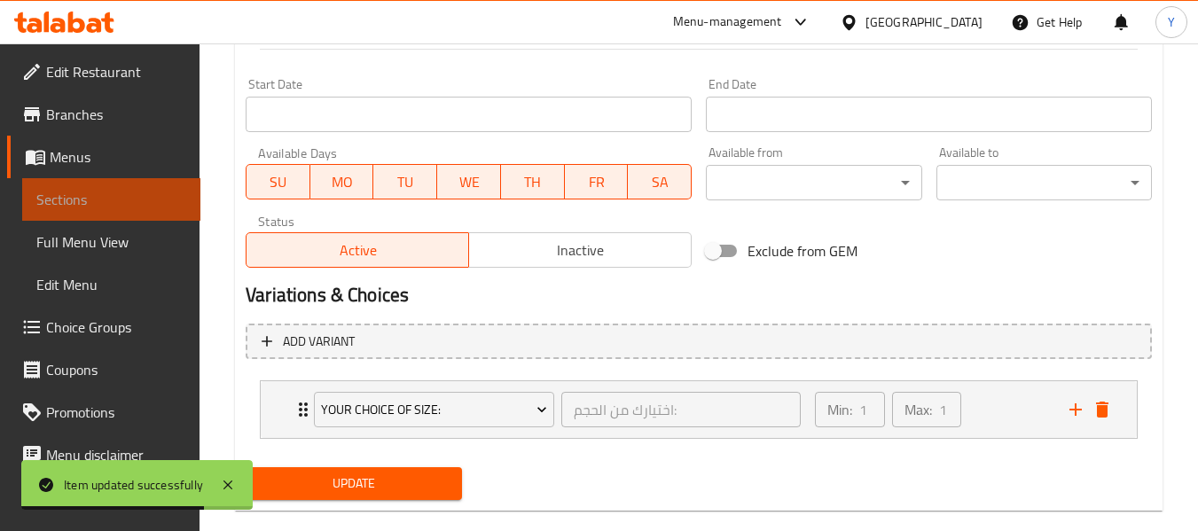
click at [158, 192] on span "Sections" at bounding box center [111, 199] width 150 height 21
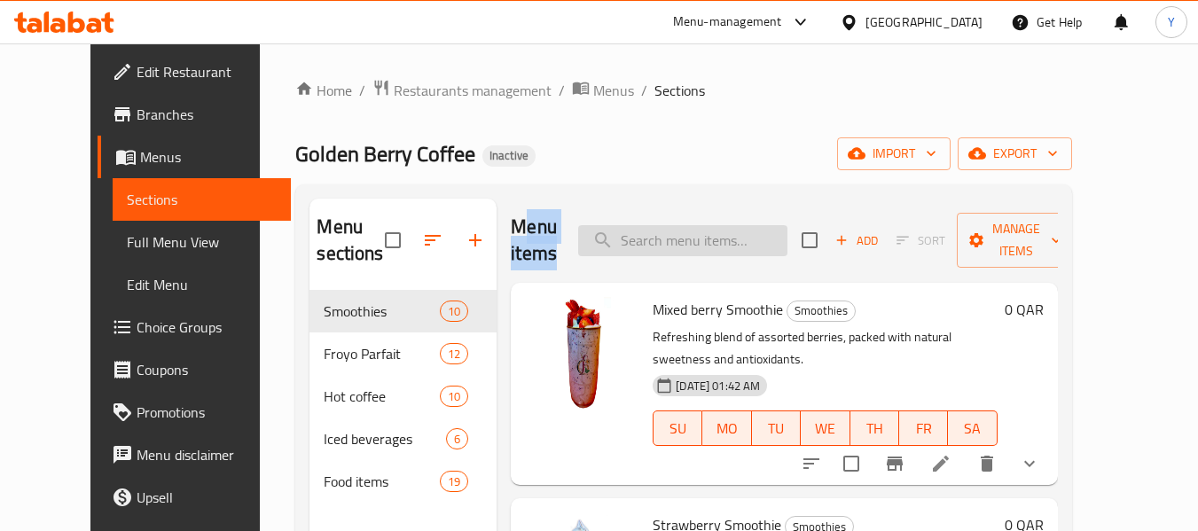
drag, startPoint x: 508, startPoint y: 244, endPoint x: 717, endPoint y: 251, distance: 208.6
click at [717, 251] on div "Menu items Add Sort Manage items" at bounding box center [784, 241] width 546 height 84
click at [717, 251] on input "search" at bounding box center [682, 240] width 209 height 31
paste input "Roast beef sandwich"
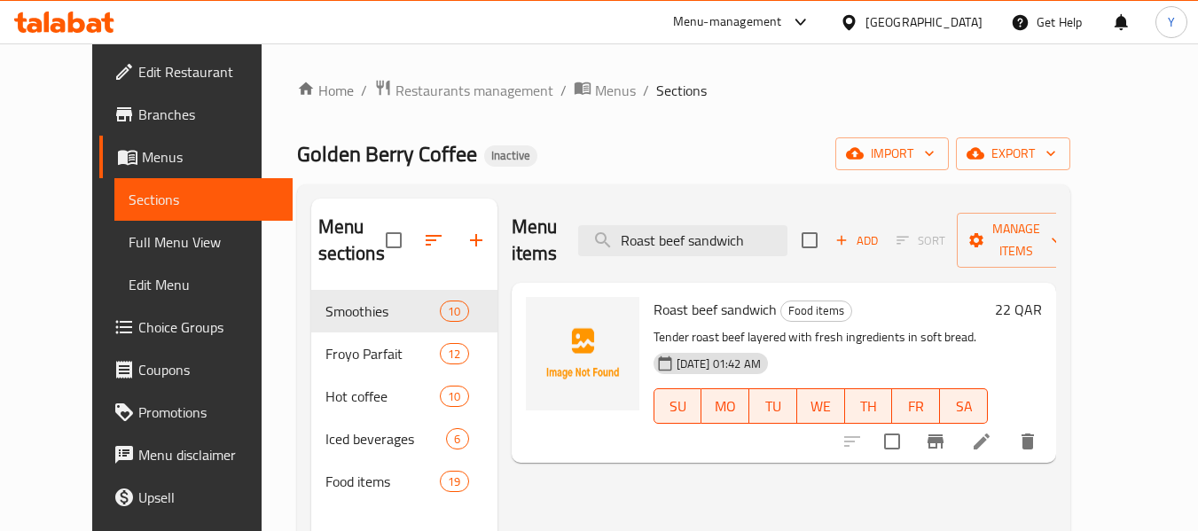
type input "Roast beef sandwich"
click at [1007, 426] on li at bounding box center [982, 442] width 50 height 32
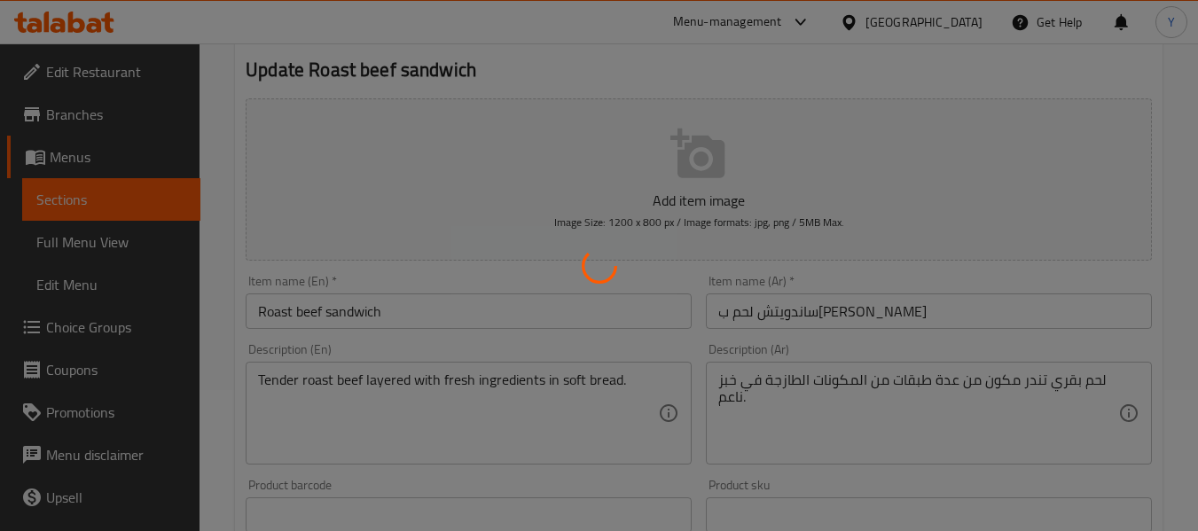
scroll to position [156, 0]
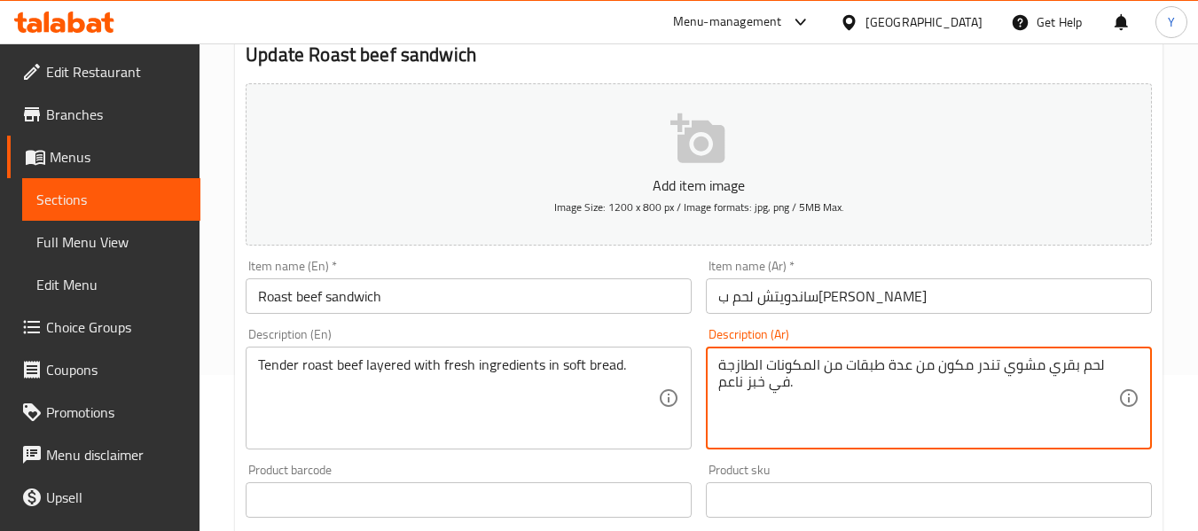
type textarea "لحم بقري مشوي تندر مكون من عدة طبقات من المكونات الطازجة في خبز ناعم."
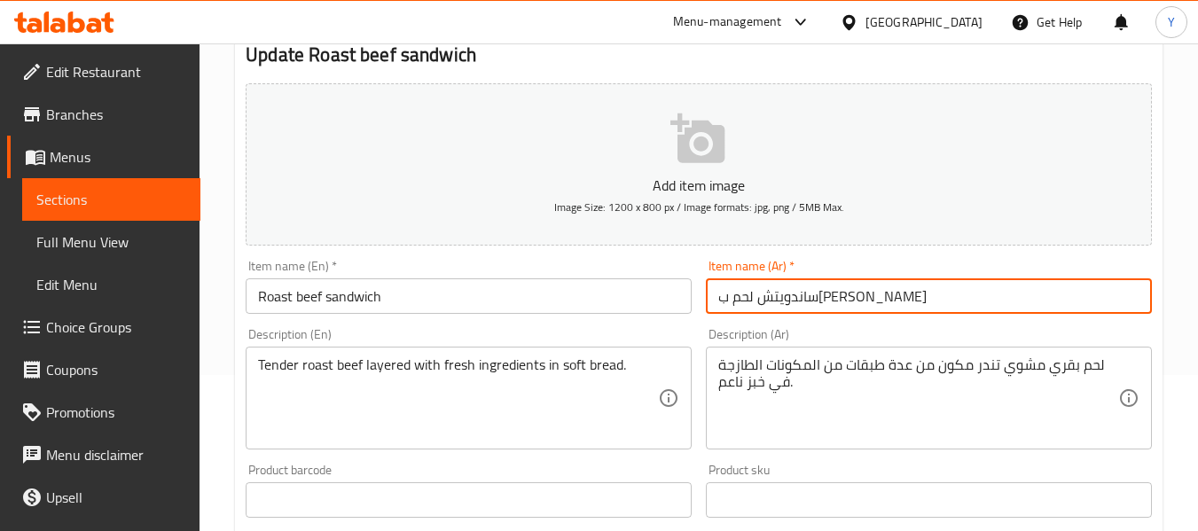
click at [1075, 302] on input "ساندويتش لحم بقري مشوي" at bounding box center [929, 296] width 446 height 35
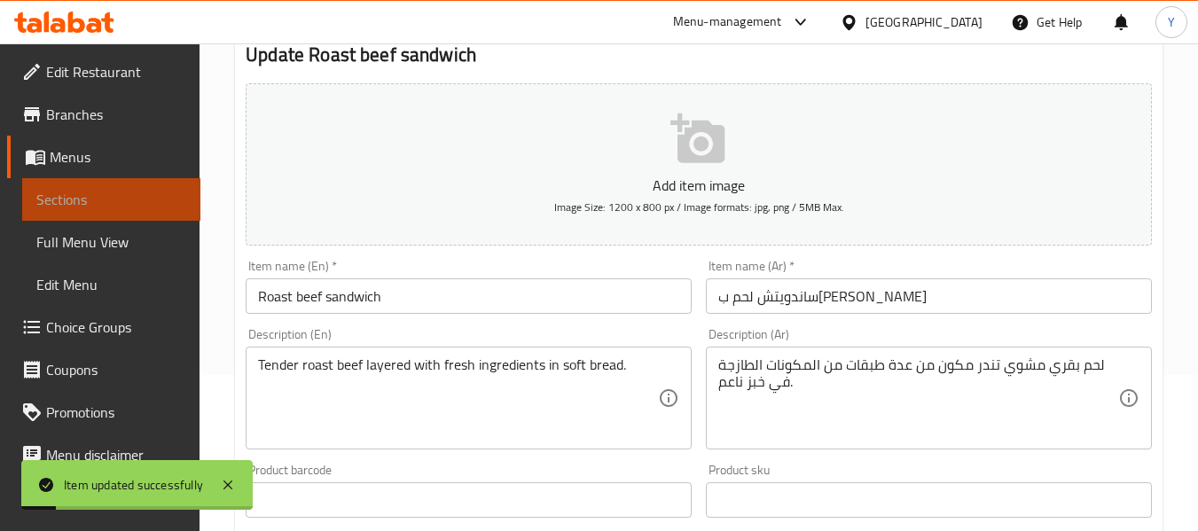
click at [114, 201] on span "Sections" at bounding box center [111, 199] width 150 height 21
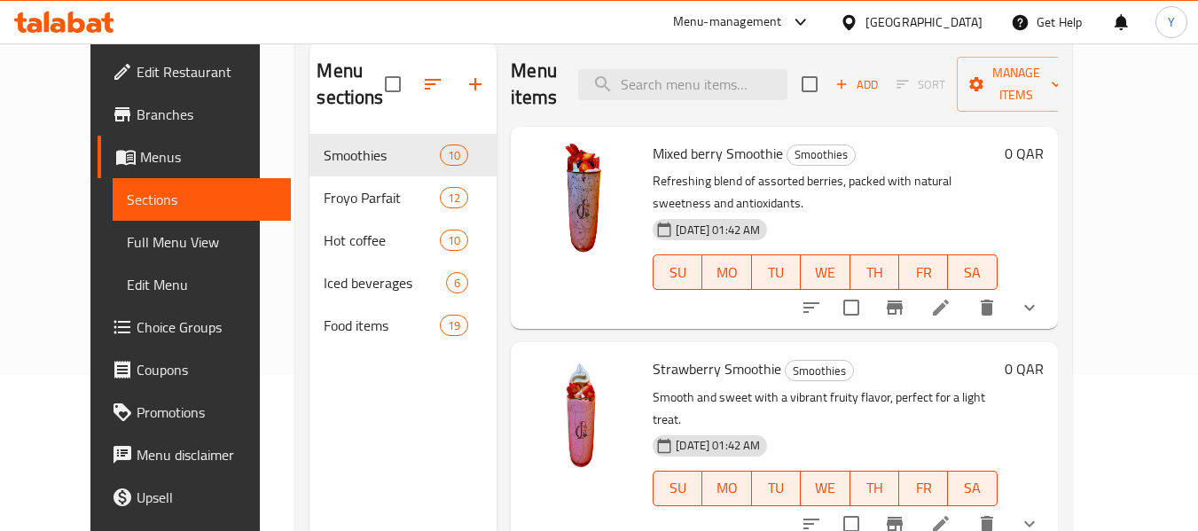
click at [400, 463] on div "Menu sections Smoothies 10 Froyo Parfait 12 Hot coffee 10 Iced beverages 6 Food…" at bounding box center [403, 308] width 187 height 531
click at [705, 82] on input "search" at bounding box center [682, 84] width 209 height 31
paste input "soft bread"
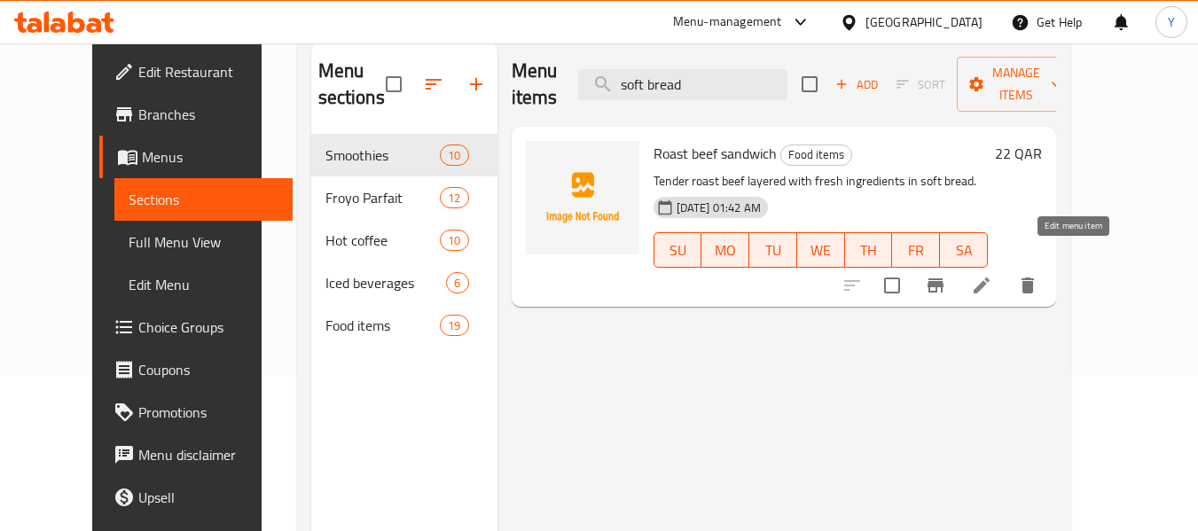
type input "soft bread"
click at [993, 275] on icon at bounding box center [981, 285] width 21 height 21
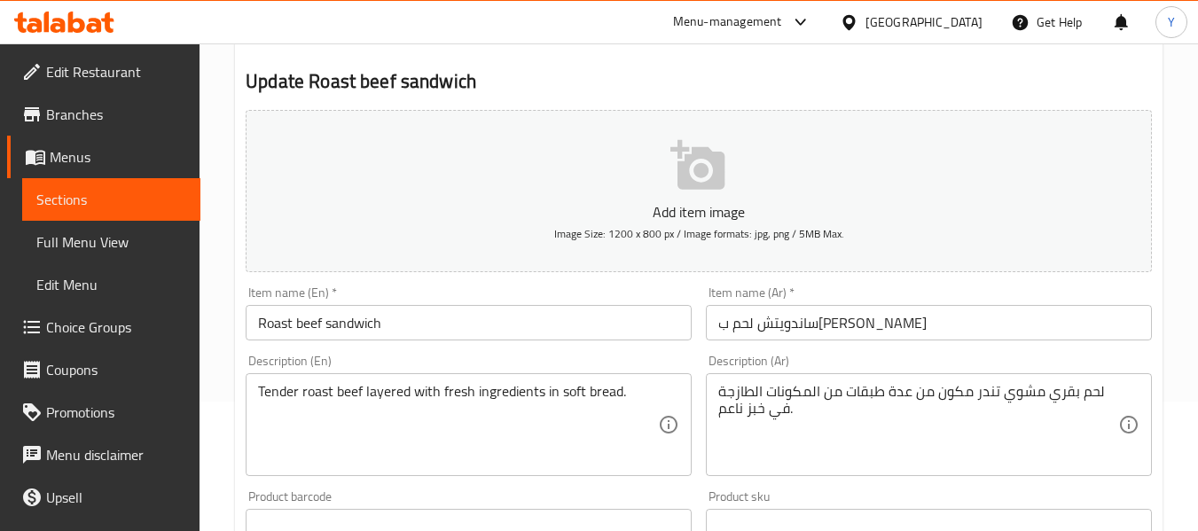
scroll to position [134, 0]
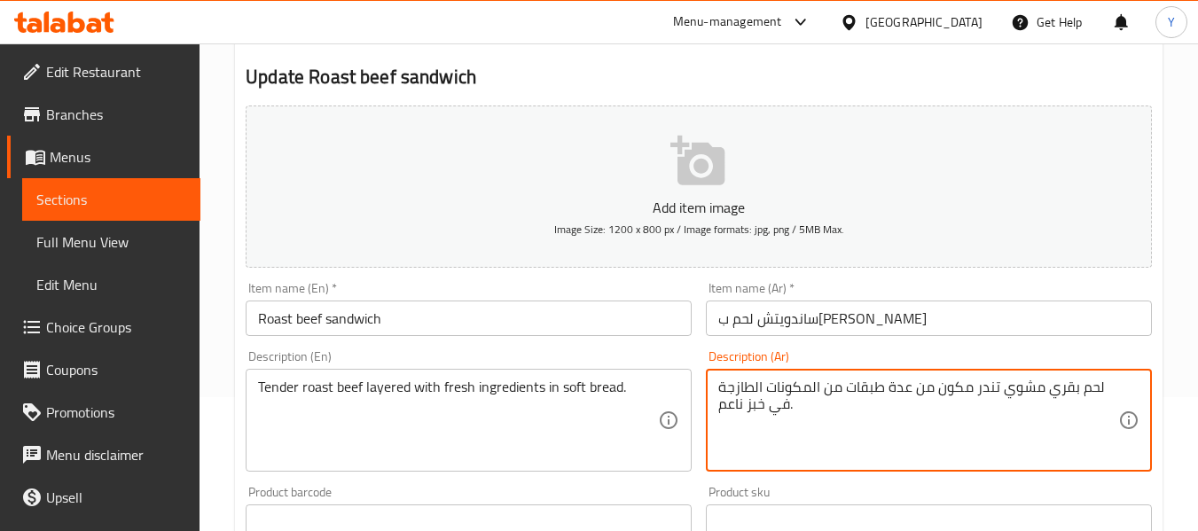
drag, startPoint x: 742, startPoint y: 407, endPoint x: 684, endPoint y: 408, distance: 58.6
type textarea "لحم بقري مشوي تندر مكون من عدة طبقات من المكونات الطازجة في خبز طري."
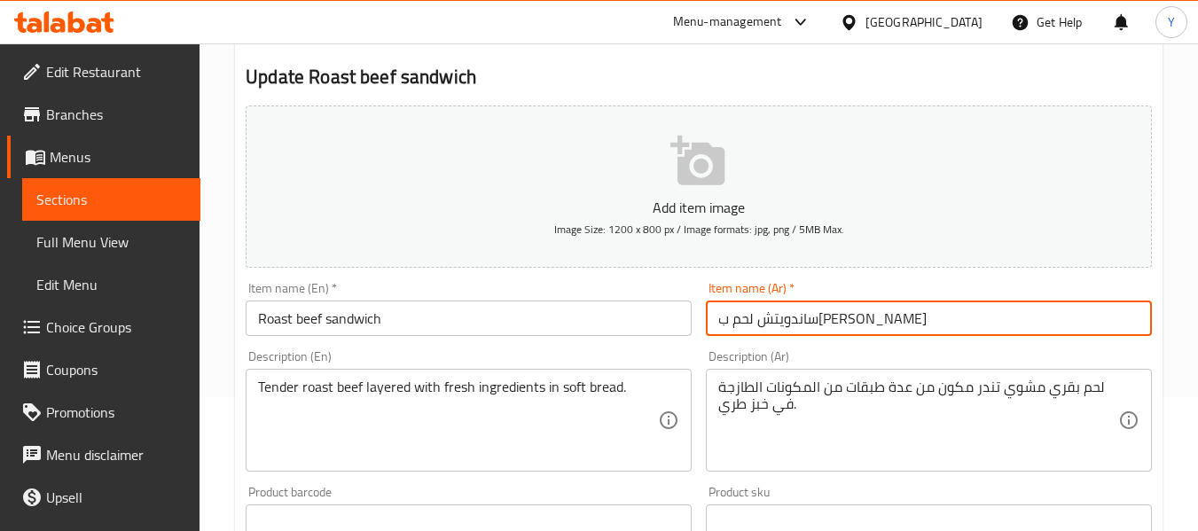
click at [853, 327] on input "ساندويتش لحم بقري مشوي" at bounding box center [929, 318] width 446 height 35
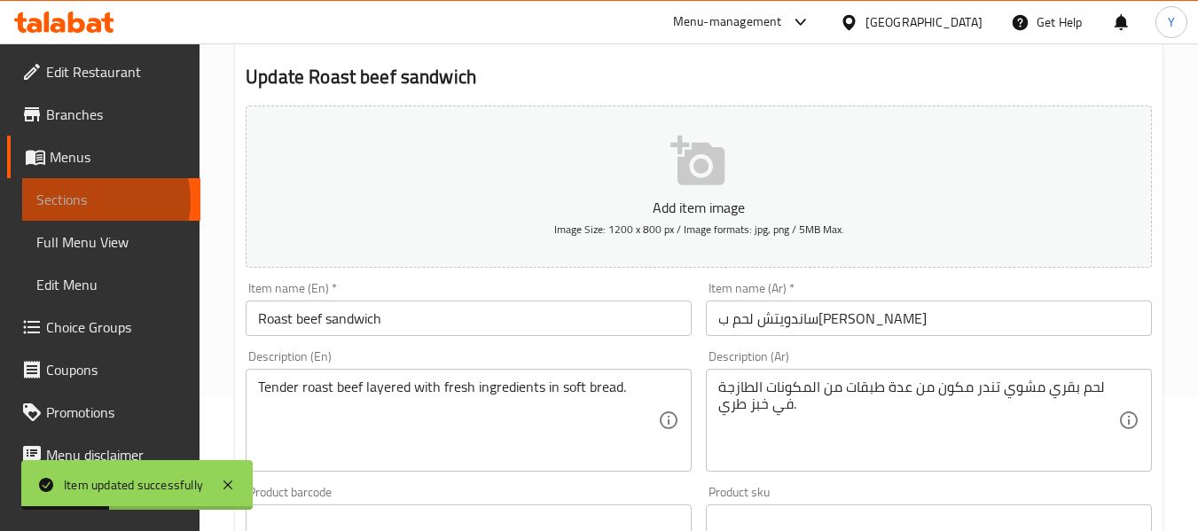
click at [90, 201] on span "Sections" at bounding box center [111, 199] width 150 height 21
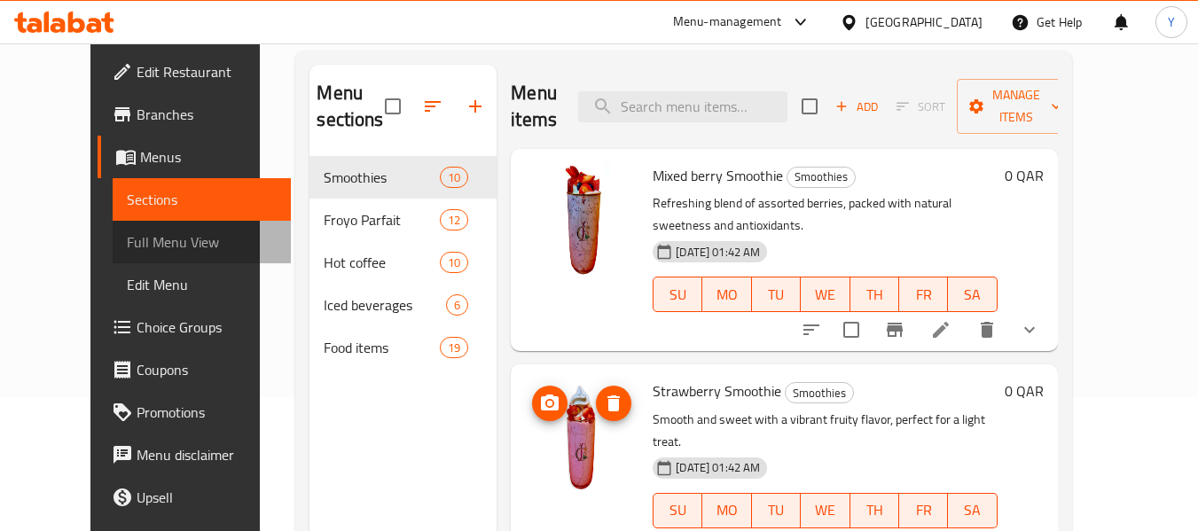
click at [136, 237] on span "Full Menu View" at bounding box center [202, 242] width 150 height 21
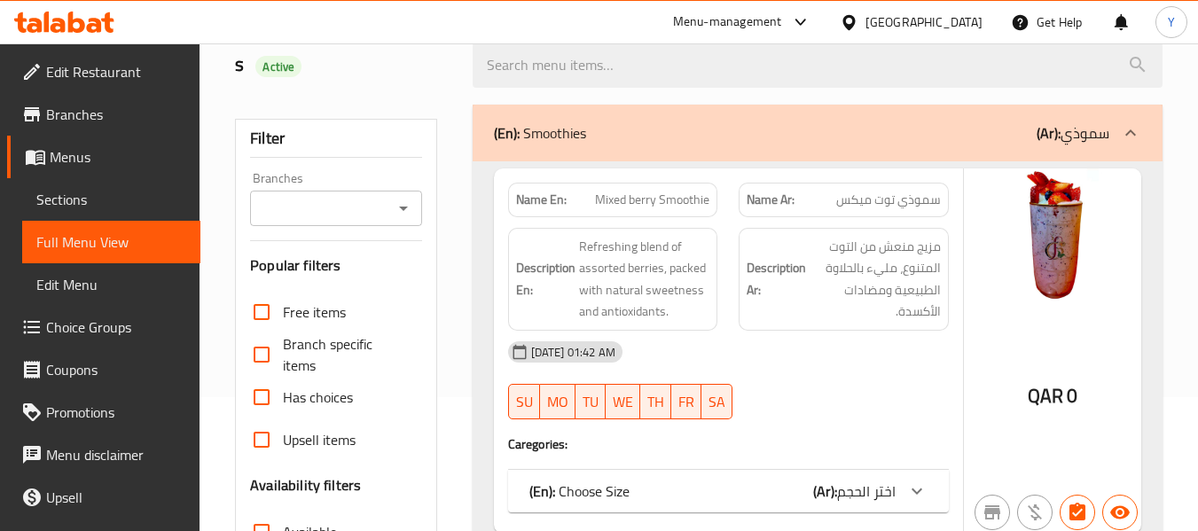
scroll to position [599, 0]
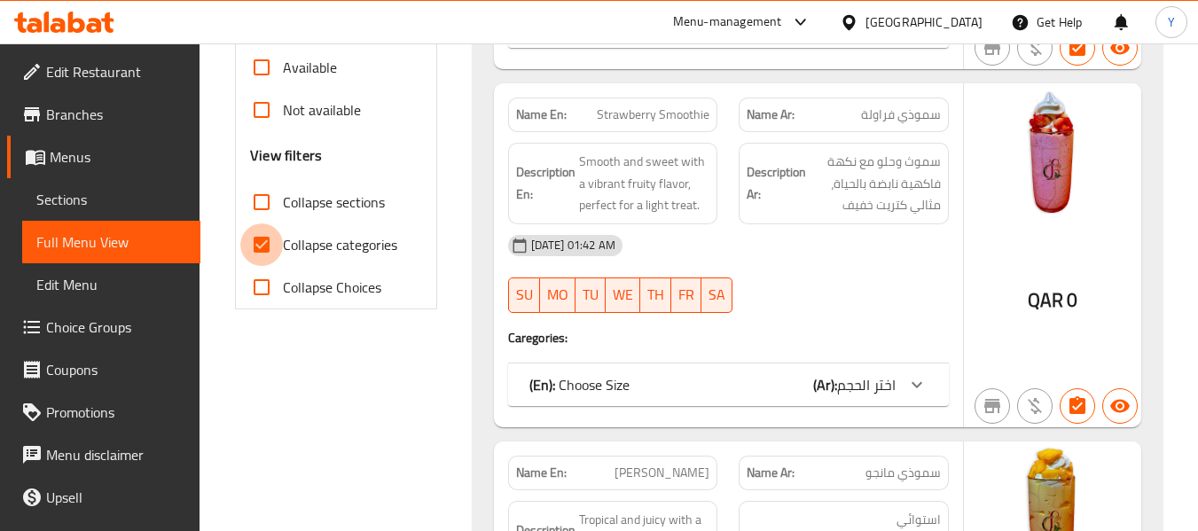
click at [257, 233] on input "Collapse categories" at bounding box center [261, 245] width 43 height 43
checkbox input "false"
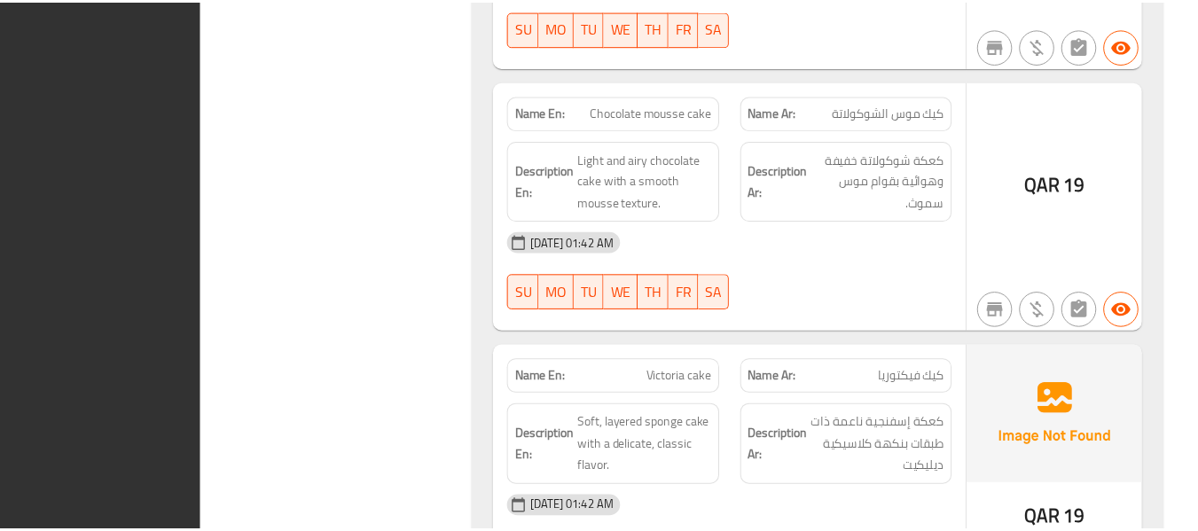
scroll to position [27921, 0]
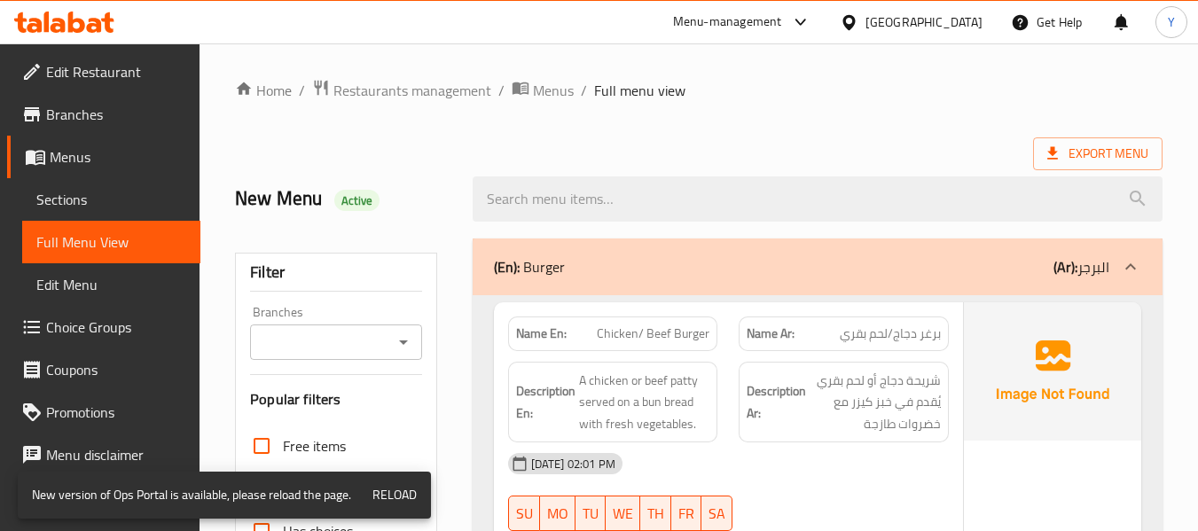
scroll to position [79562, 0]
